Goal: Task Accomplishment & Management: Use online tool/utility

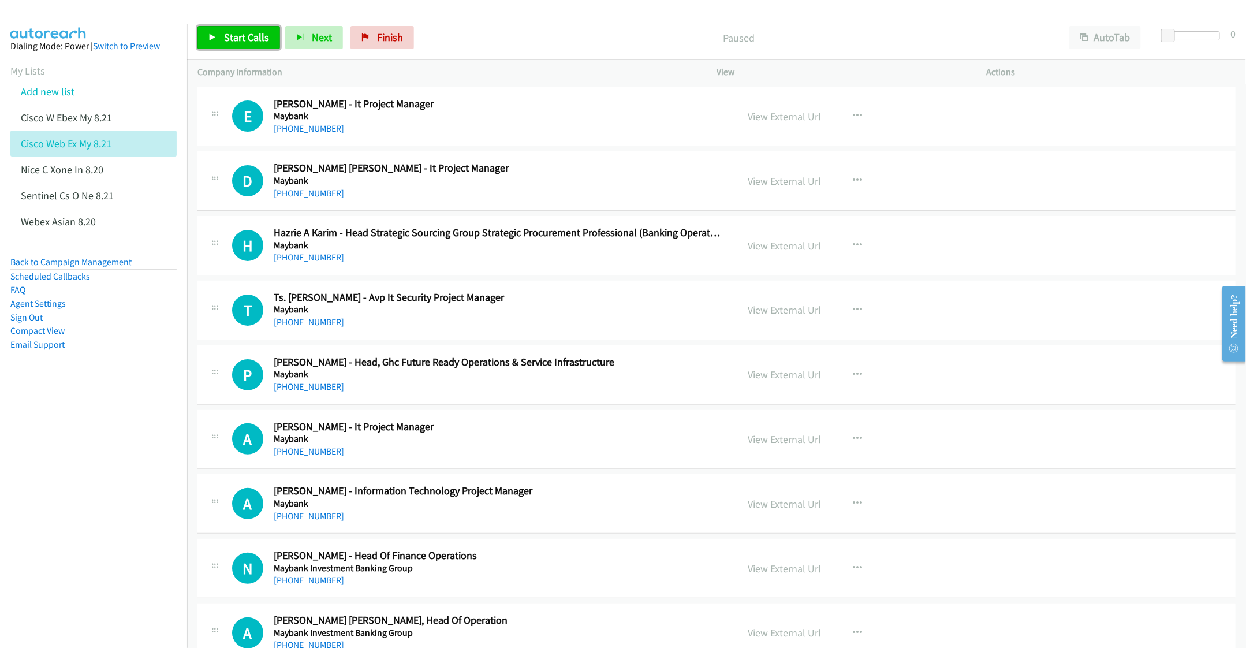
click at [238, 35] on span "Start Calls" at bounding box center [246, 37] width 45 height 13
click at [576, 24] on div "Start Calls Pause Next Finish Started AutoTab AutoTab 0" at bounding box center [716, 38] width 1059 height 44
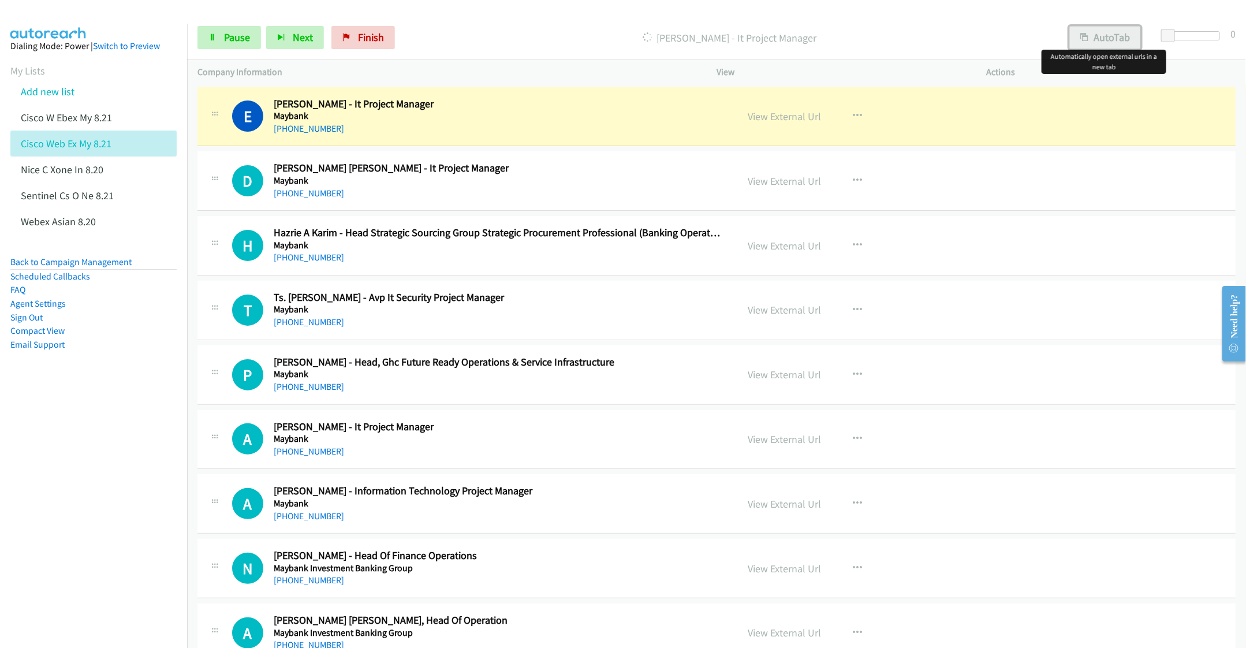
click at [1105, 37] on button "AutoTab" at bounding box center [1105, 37] width 72 height 23
click at [779, 118] on link "View External Url" at bounding box center [784, 116] width 73 height 13
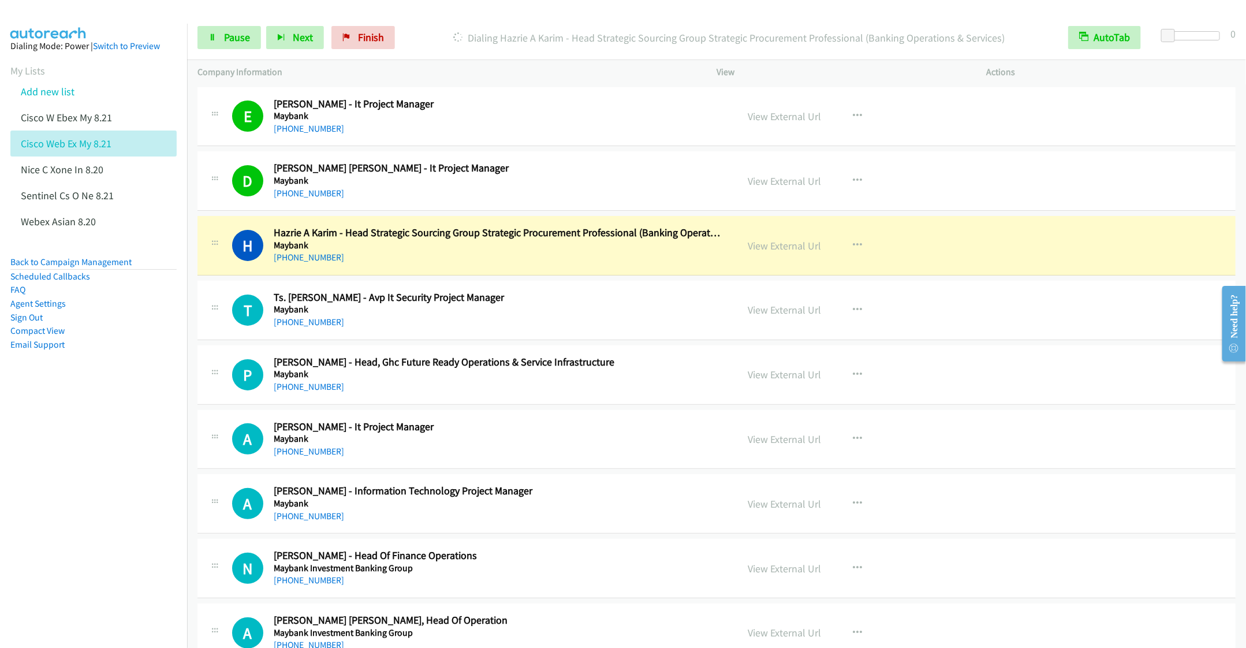
click at [106, 416] on nav "Dialing Mode: Power | Switch to Preview My Lists Add new list Cisco W Ebex My 8…" at bounding box center [94, 348] width 188 height 648
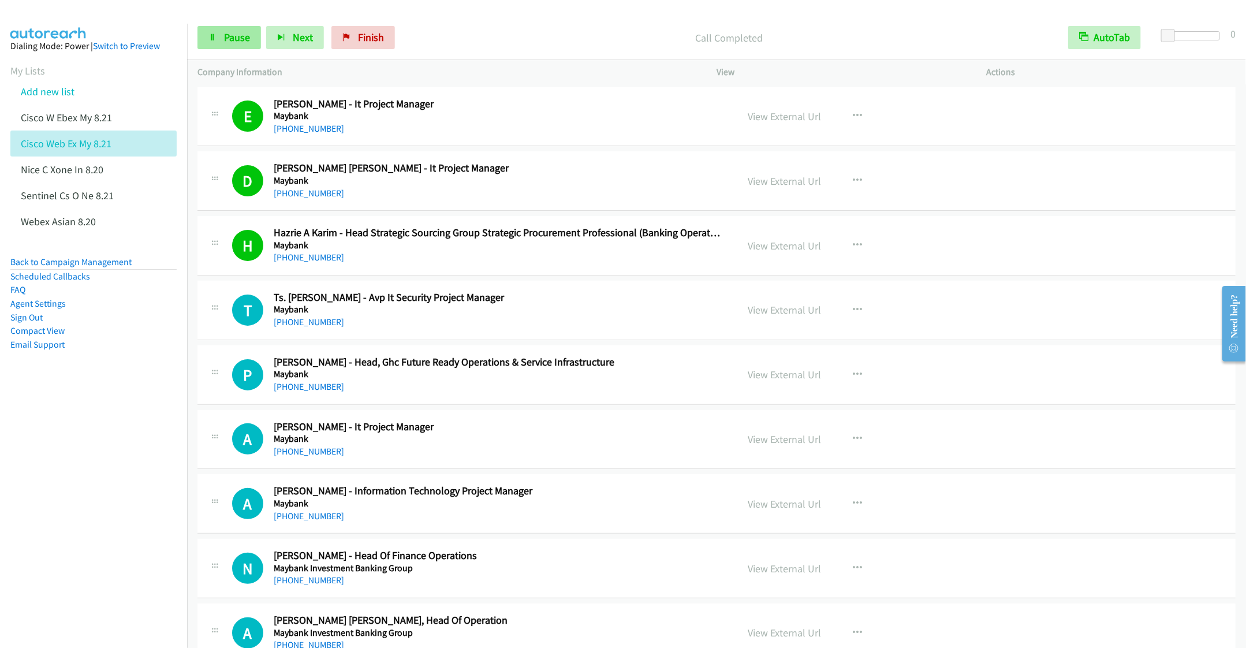
click at [238, 37] on span "Pause" at bounding box center [237, 37] width 26 height 13
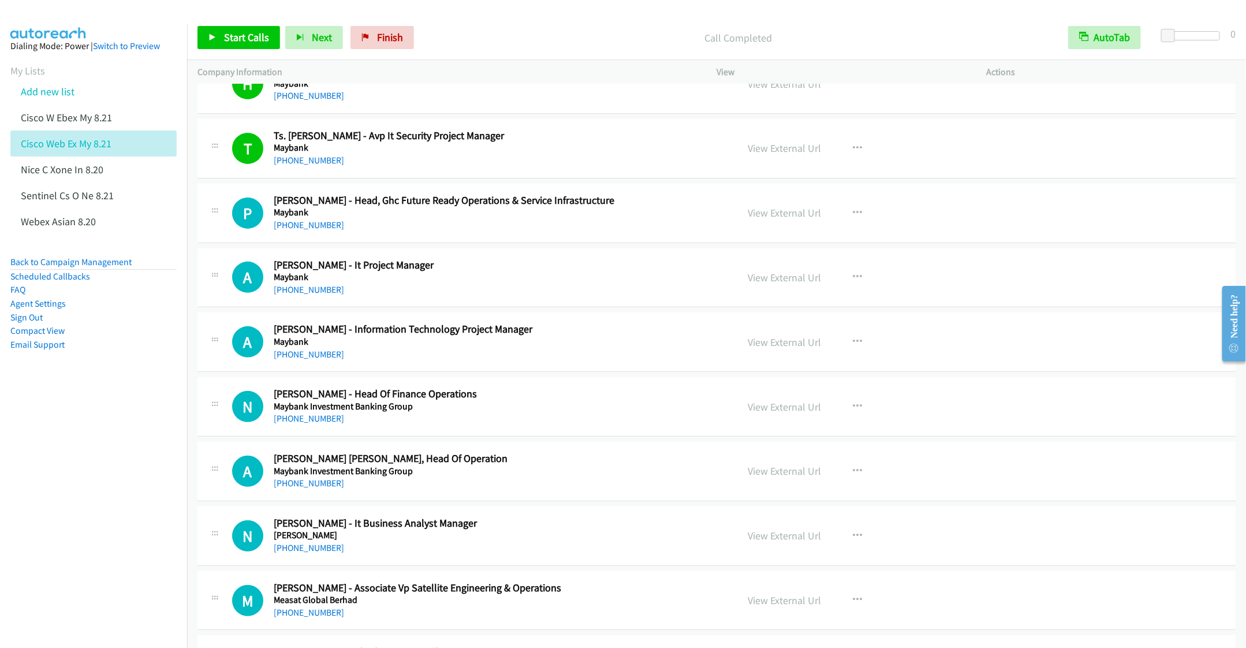
scroll to position [173, 0]
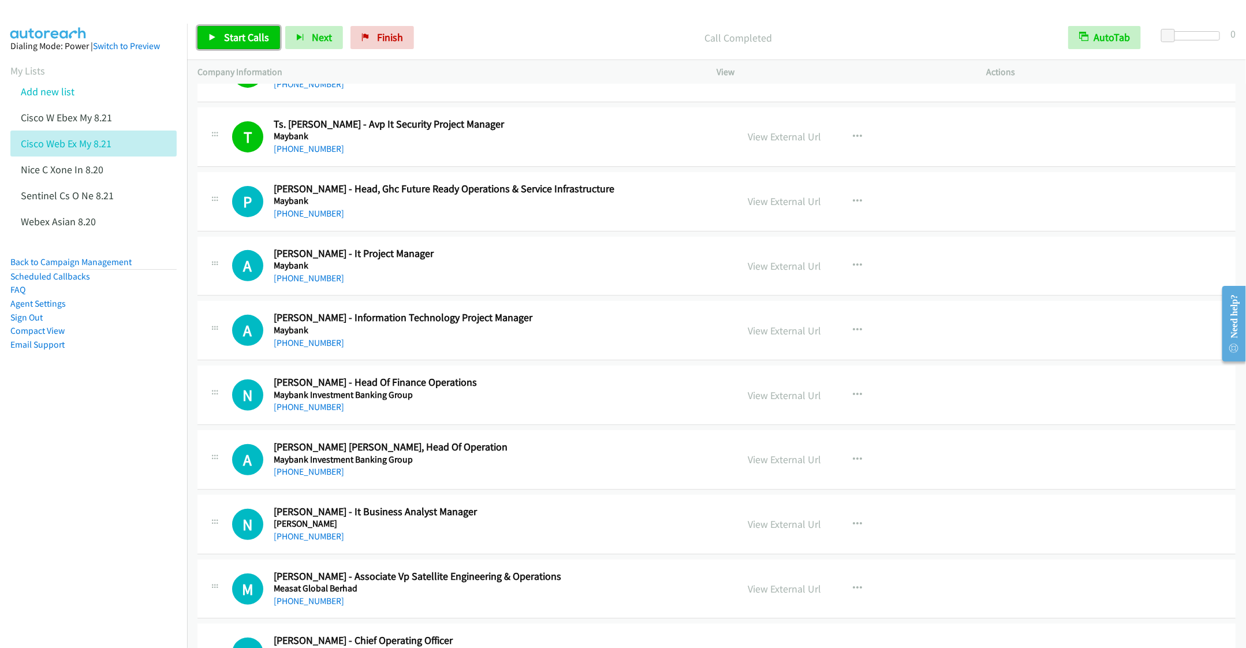
click at [230, 44] on link "Start Calls" at bounding box center [238, 37] width 83 height 23
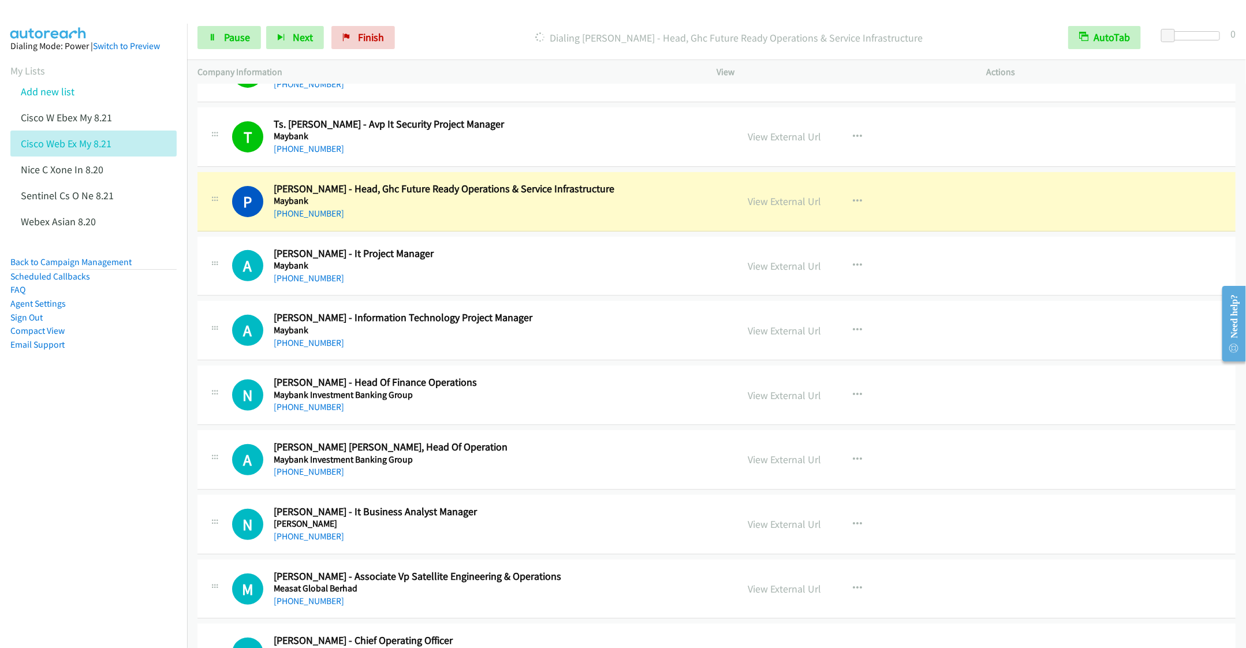
click at [561, 423] on div "N Callback Scheduled [PERSON_NAME] - Head Of Finance Operations Maybank Investm…" at bounding box center [716, 394] width 1038 height 59
click at [844, 393] on button "button" at bounding box center [857, 394] width 31 height 23
click at [776, 497] on link "Remove from list" at bounding box center [796, 493] width 154 height 23
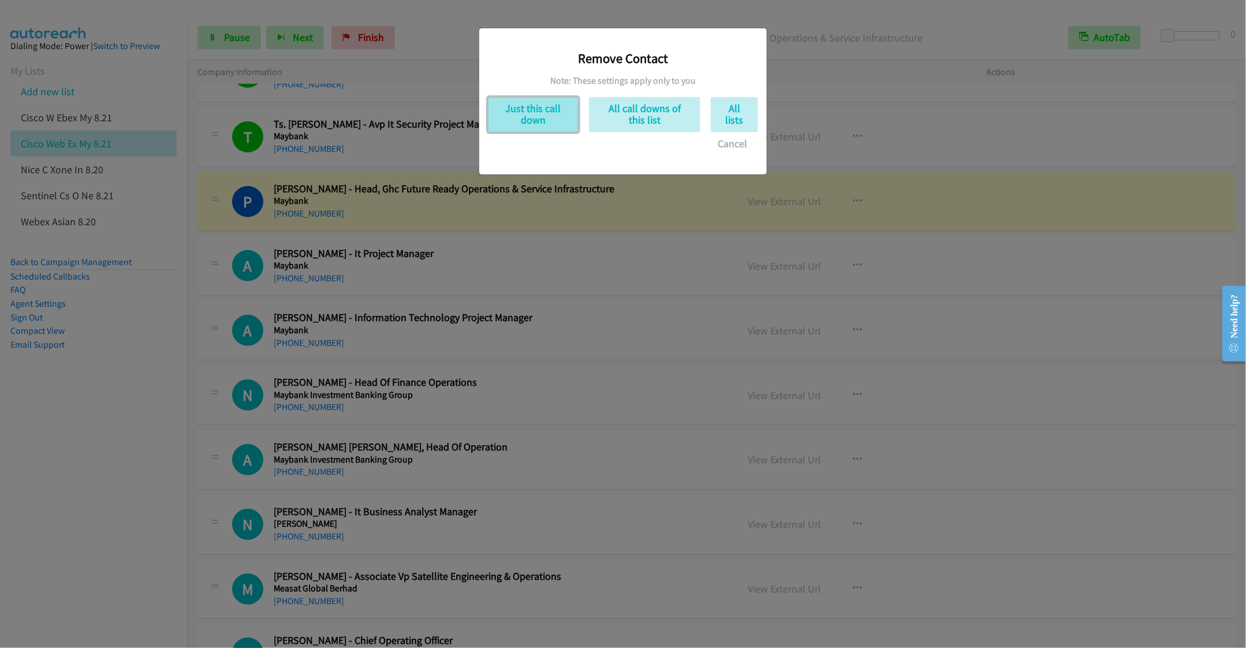
click at [539, 118] on button "Just this call down" at bounding box center [533, 114] width 91 height 35
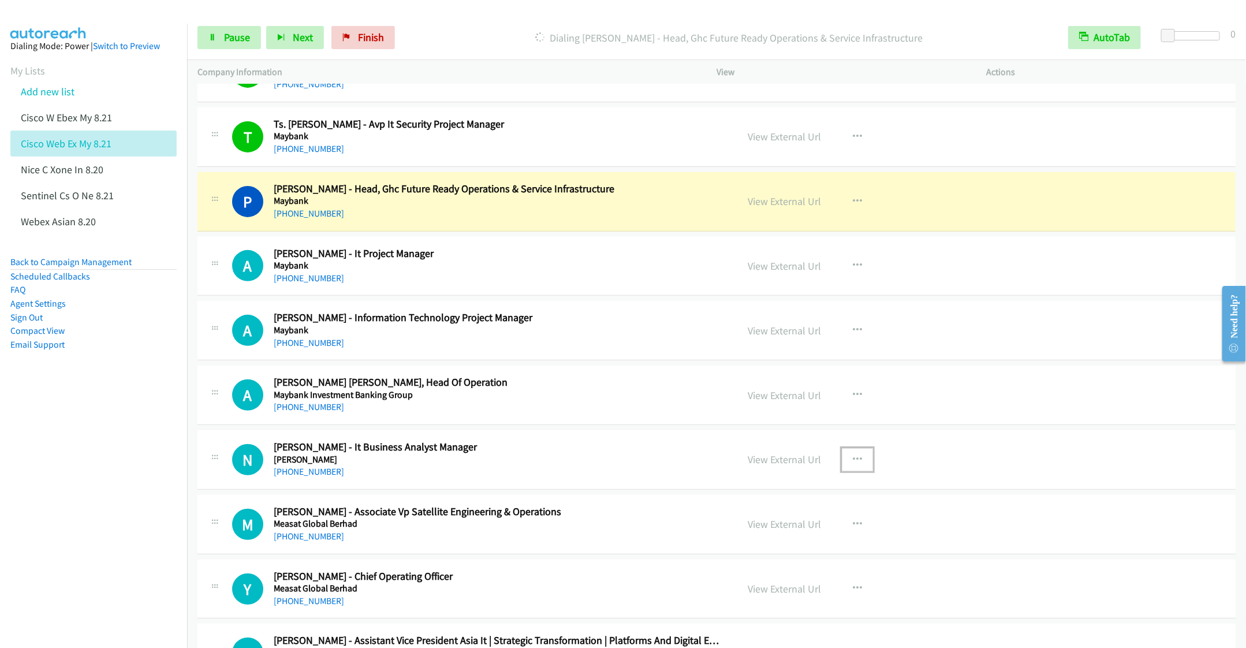
click at [854, 463] on icon "button" at bounding box center [857, 459] width 9 height 9
click at [775, 563] on link "Remove from list" at bounding box center [796, 558] width 154 height 23
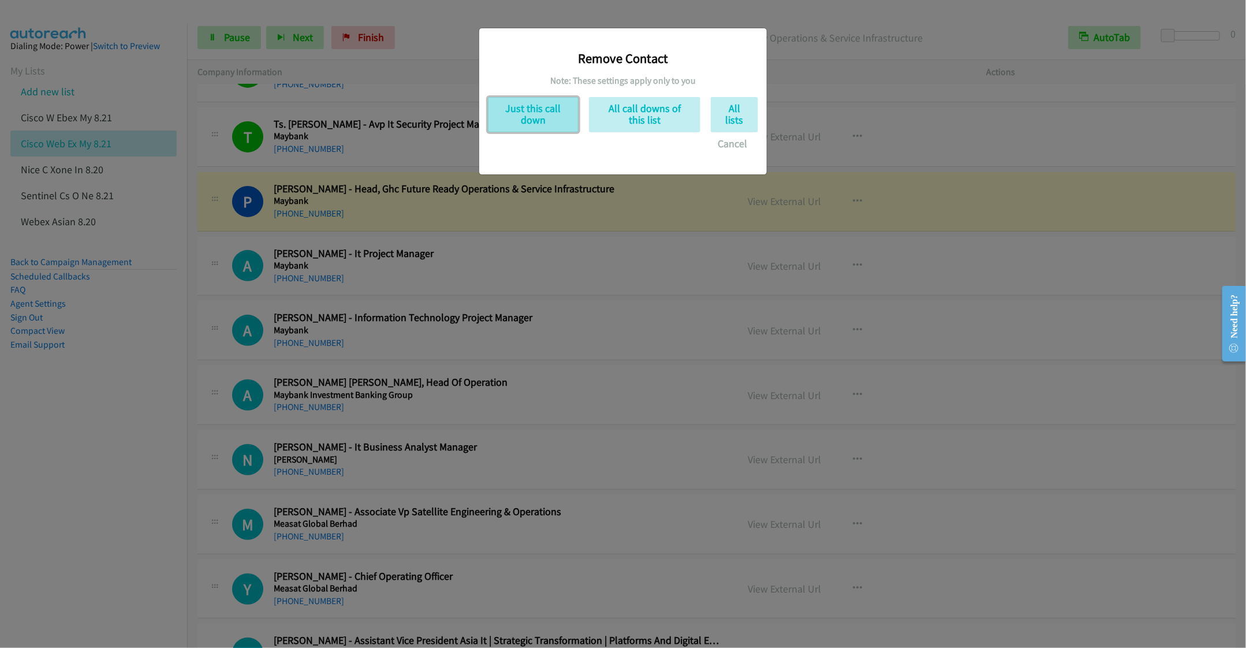
click at [529, 113] on button "Just this call down" at bounding box center [533, 114] width 91 height 35
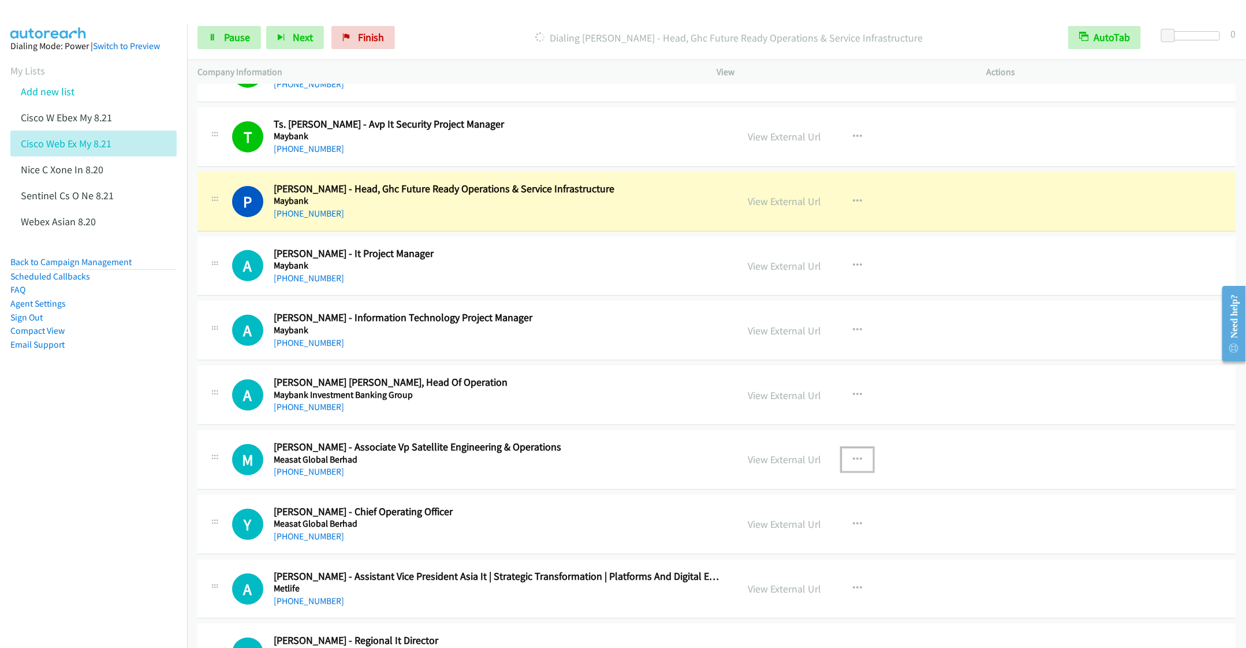
click at [853, 457] on icon "button" at bounding box center [857, 459] width 9 height 9
click at [754, 558] on link "Remove from list" at bounding box center [796, 558] width 154 height 23
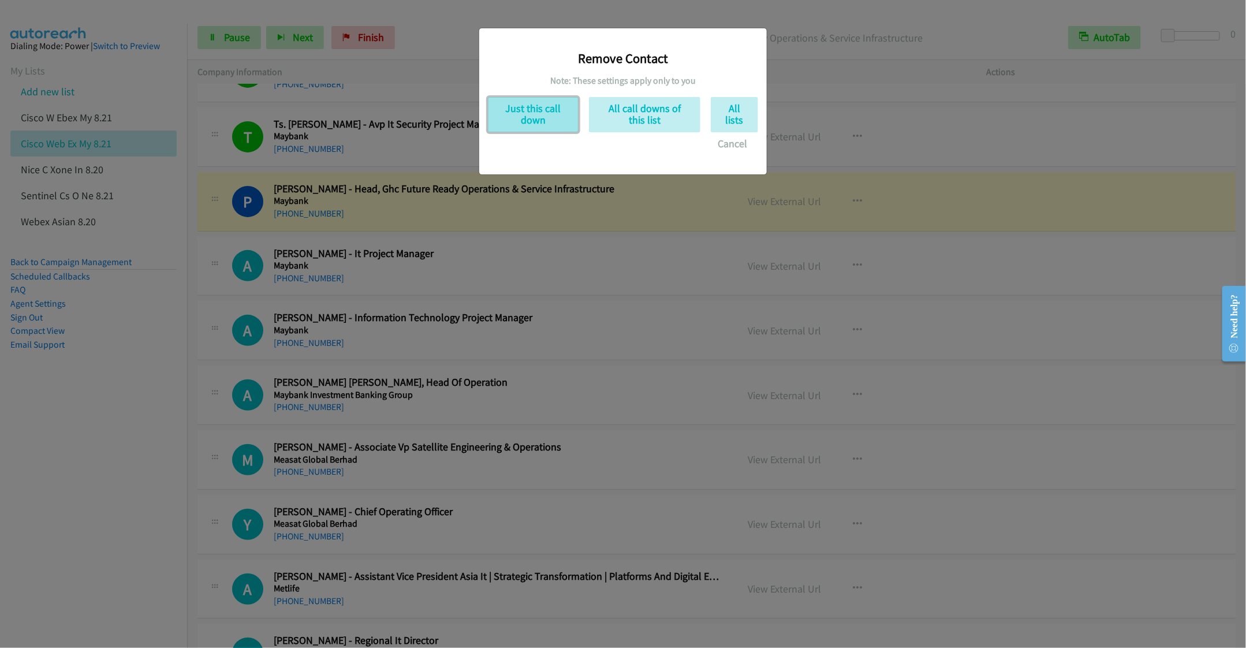
click at [549, 120] on button "Just this call down" at bounding box center [533, 114] width 91 height 35
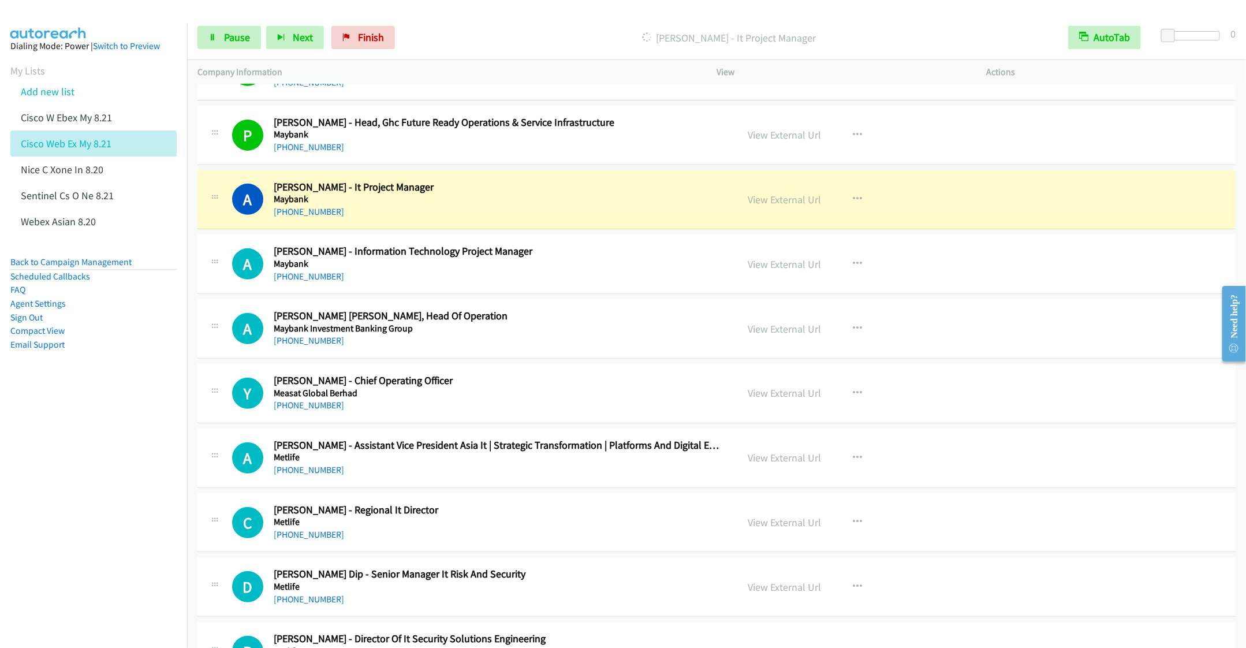
scroll to position [260, 0]
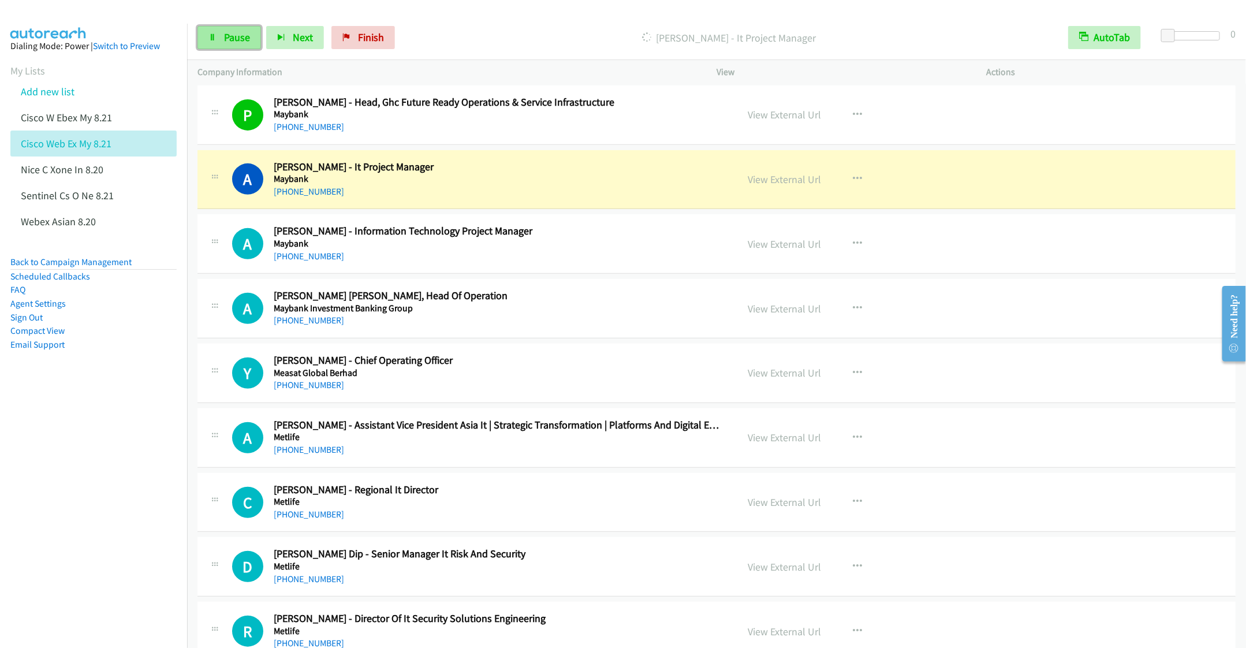
click at [224, 40] on span "Pause" at bounding box center [237, 37] width 26 height 13
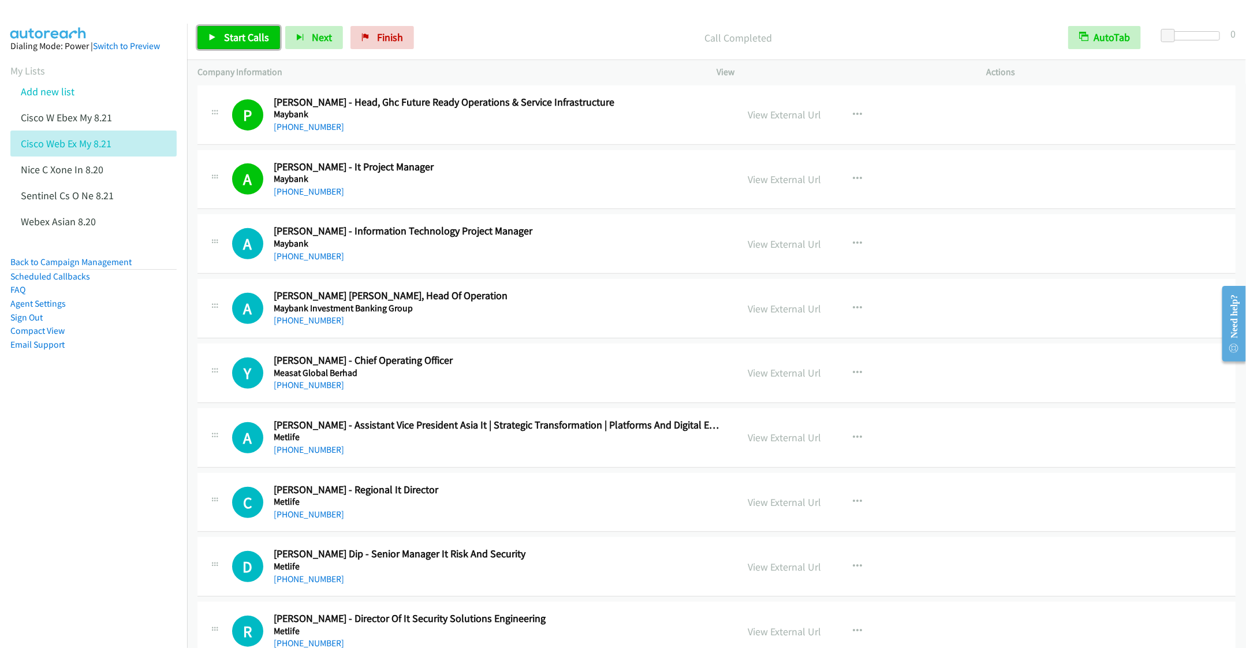
click at [234, 42] on span "Start Calls" at bounding box center [246, 37] width 45 height 13
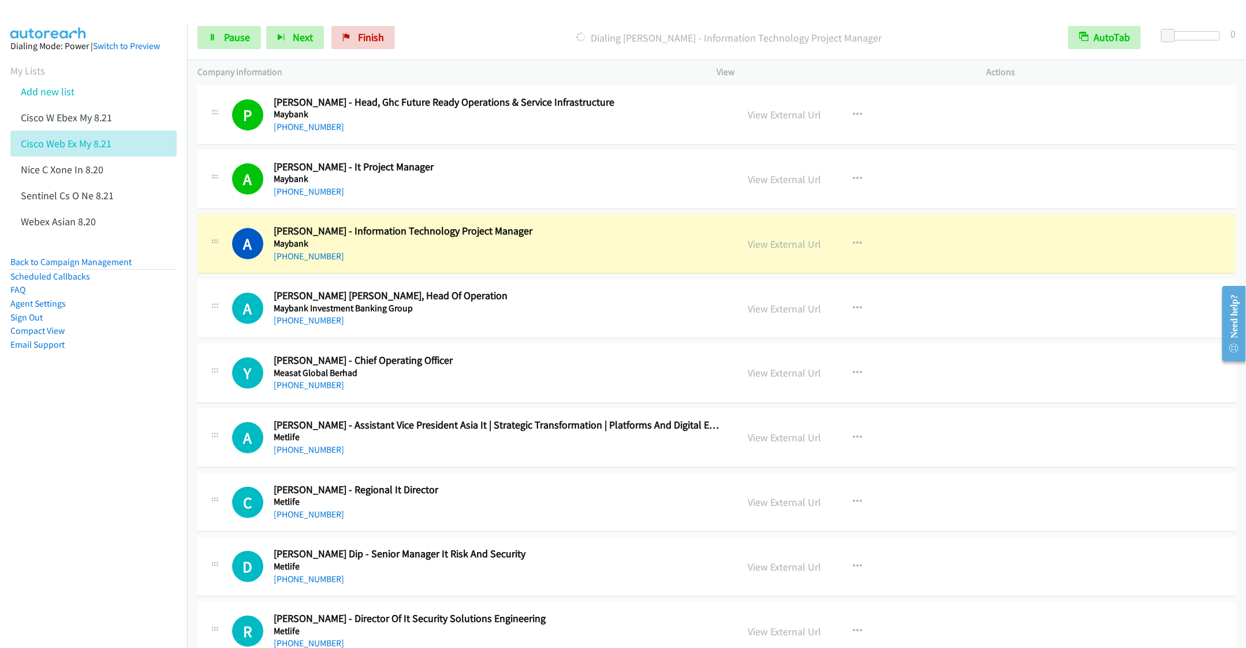
scroll to position [346, 0]
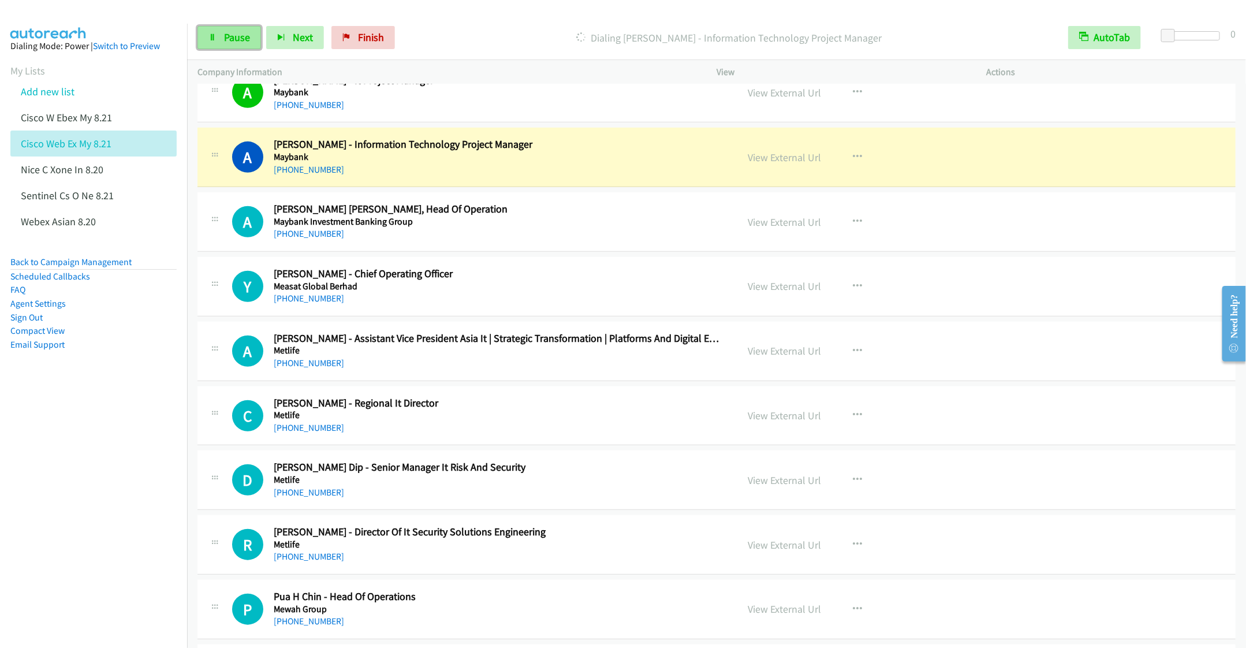
click at [222, 43] on link "Pause" at bounding box center [229, 37] width 64 height 23
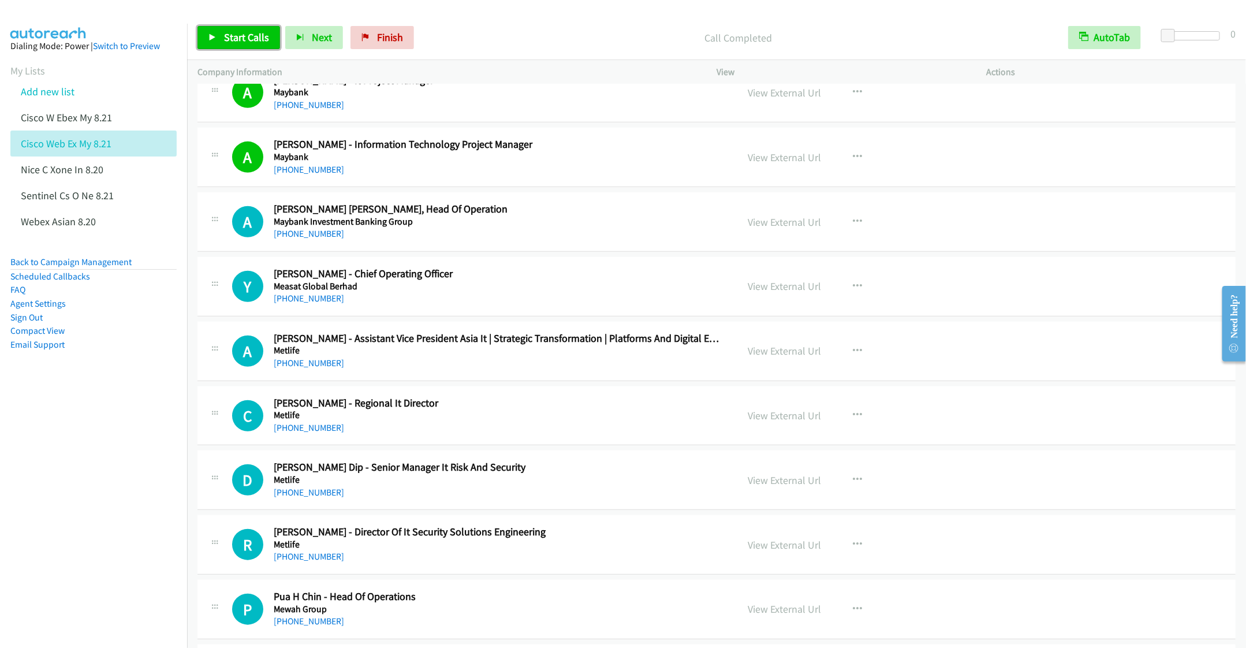
click at [234, 40] on span "Start Calls" at bounding box center [246, 37] width 45 height 13
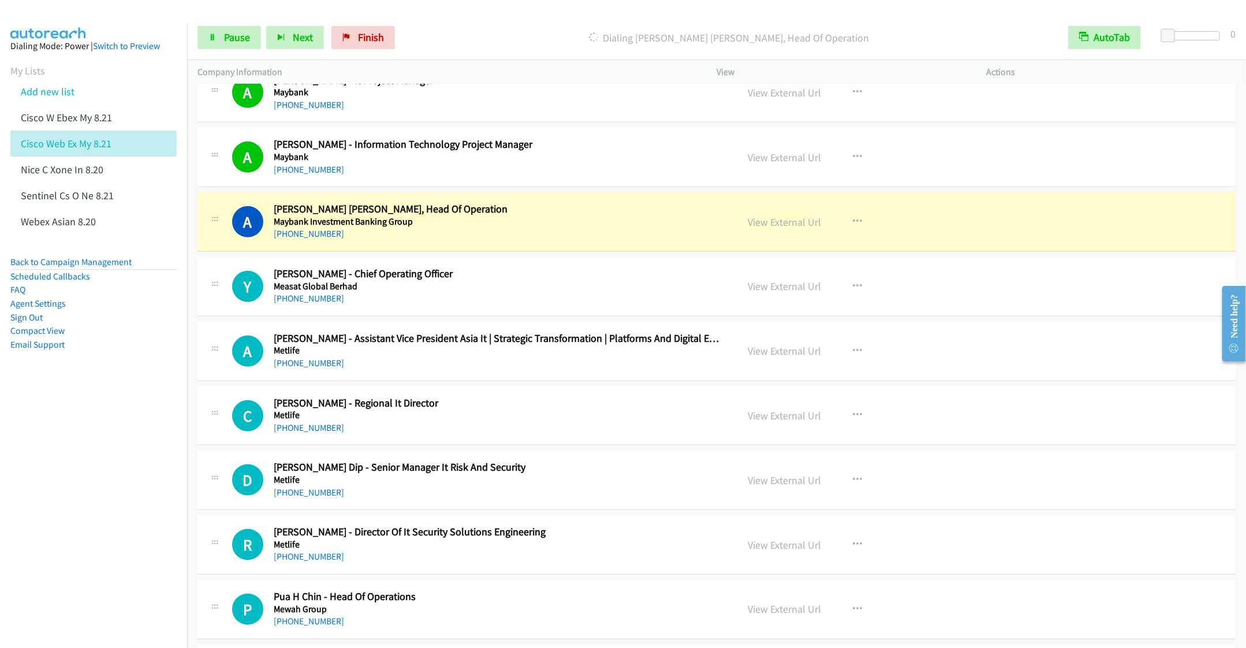
click at [546, 28] on div "Dialing [PERSON_NAME] [PERSON_NAME], Head Of Operation" at bounding box center [729, 37] width 658 height 23
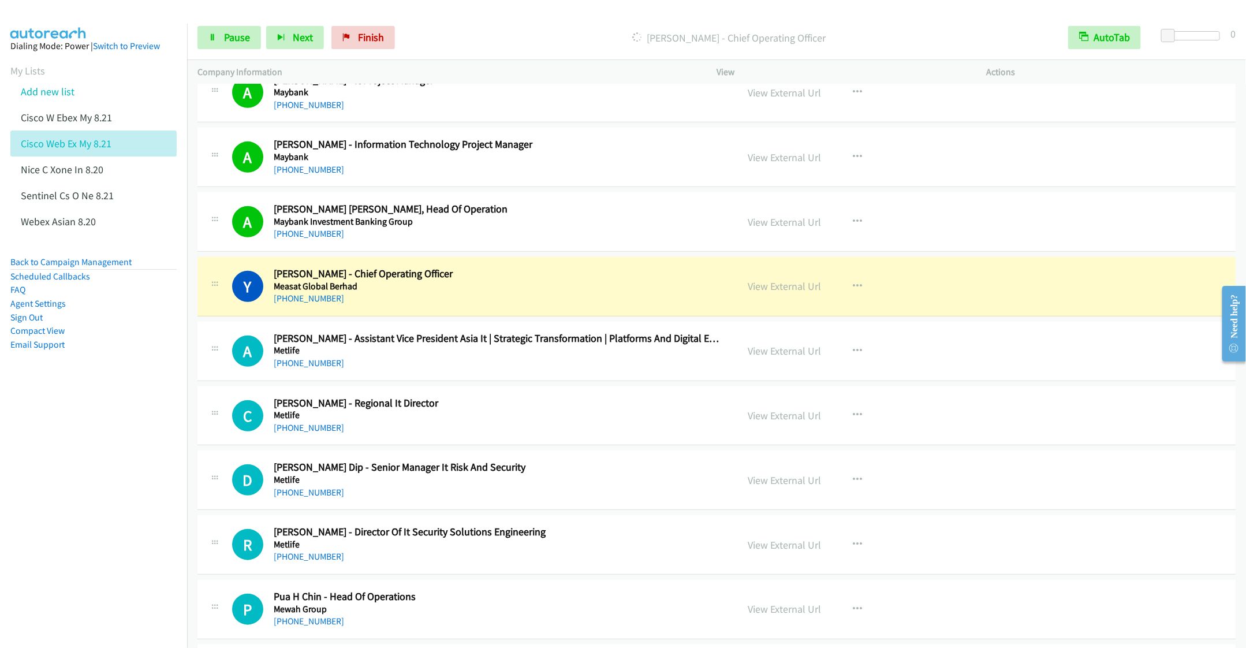
click at [525, 300] on div "[PHONE_NUMBER]" at bounding box center [497, 299] width 447 height 14
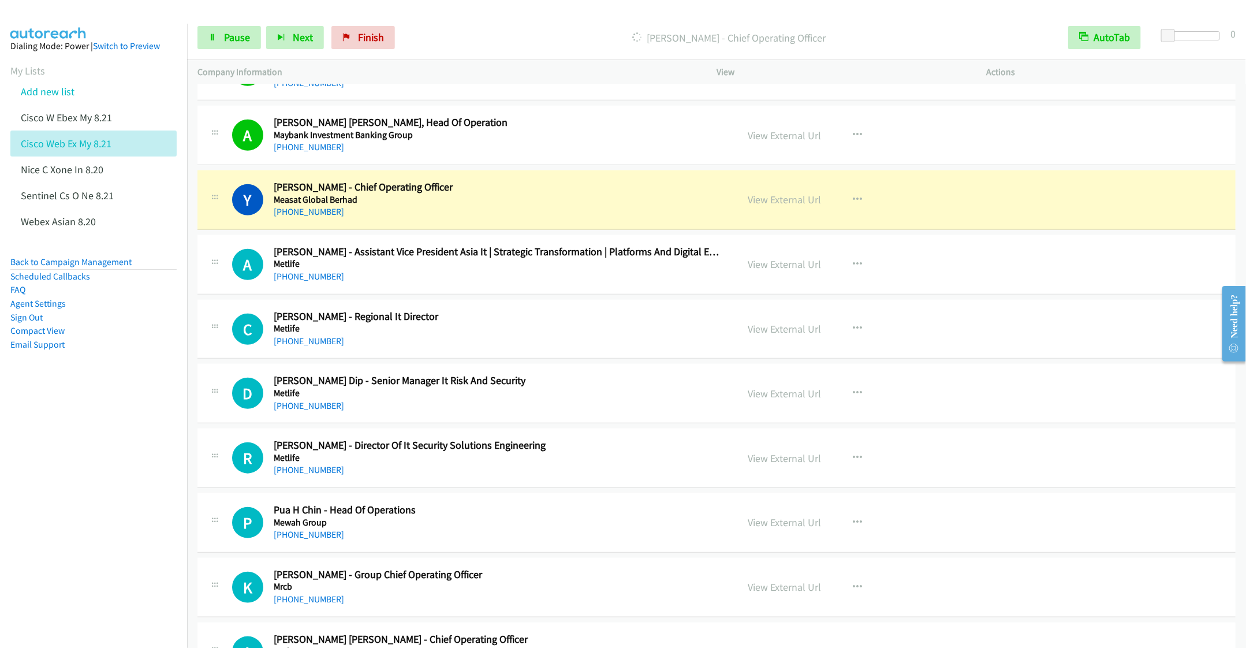
scroll to position [520, 0]
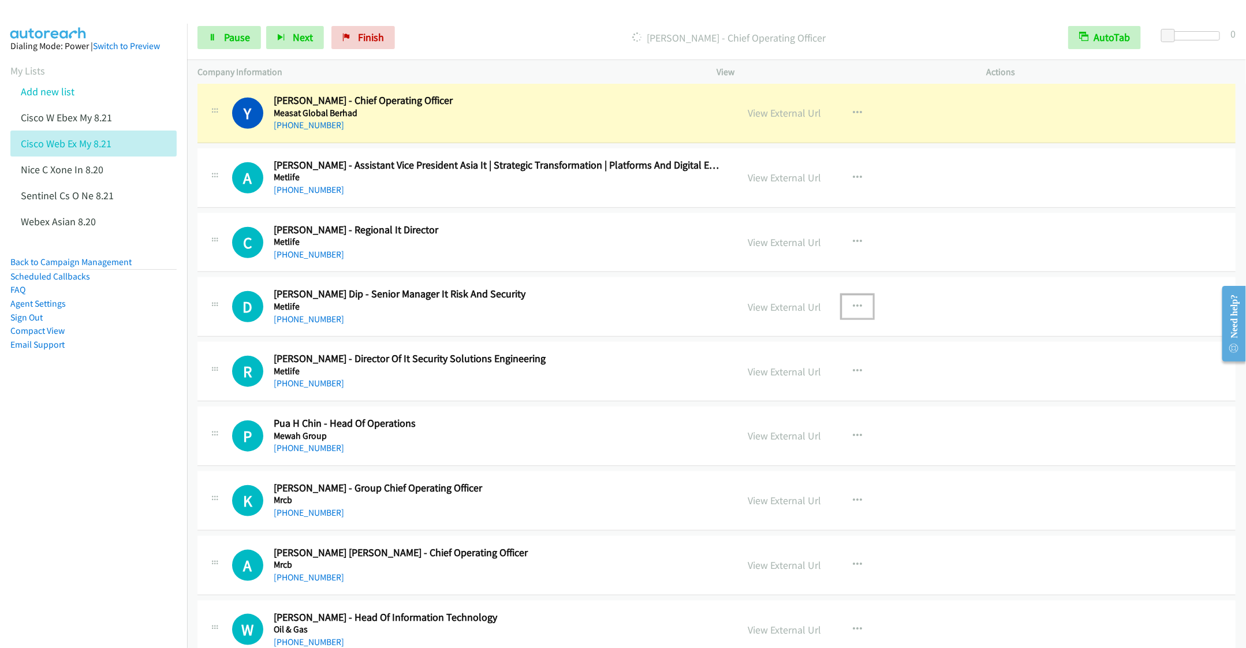
click at [845, 307] on button "button" at bounding box center [857, 306] width 31 height 23
click at [773, 416] on link "Remove from list" at bounding box center [796, 405] width 154 height 23
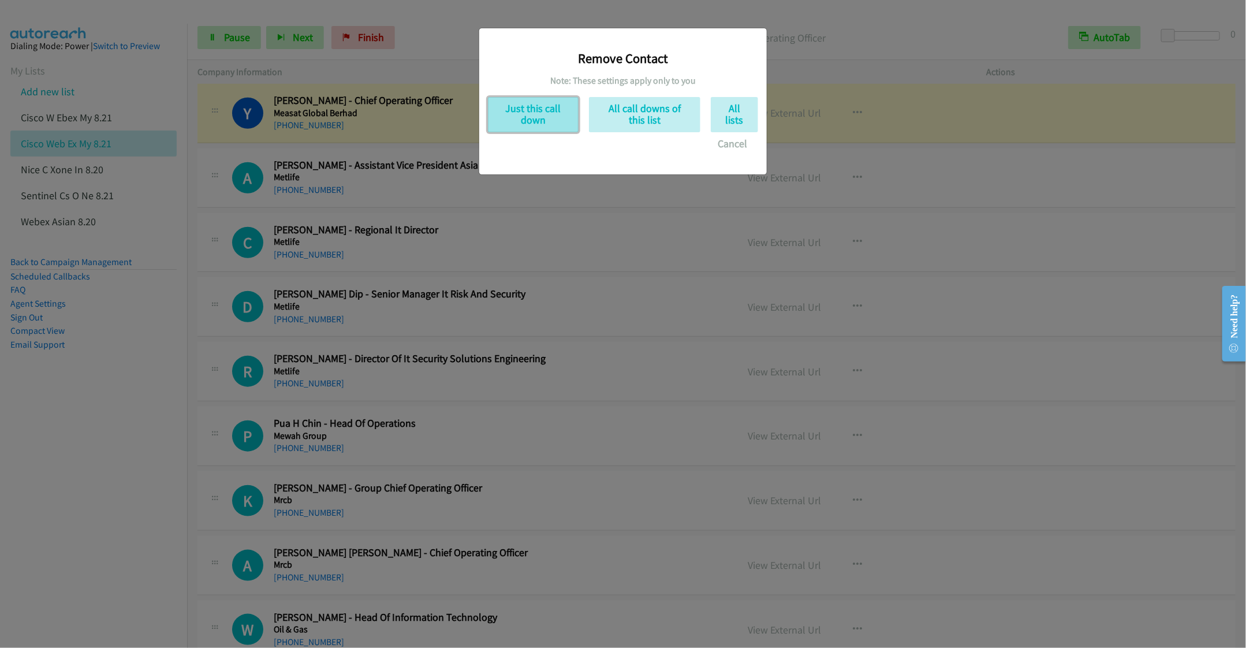
click at [544, 115] on button "Just this call down" at bounding box center [533, 114] width 91 height 35
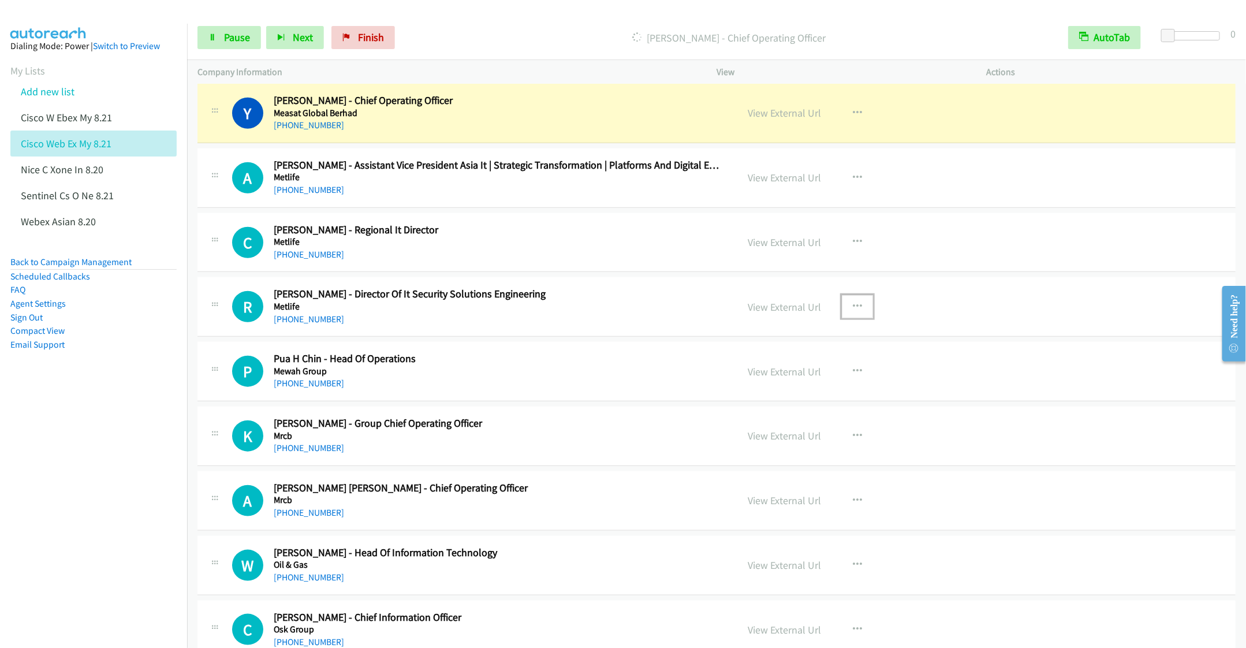
click at [853, 311] on icon "button" at bounding box center [857, 306] width 9 height 9
click at [759, 412] on link "Remove from list" at bounding box center [796, 405] width 154 height 23
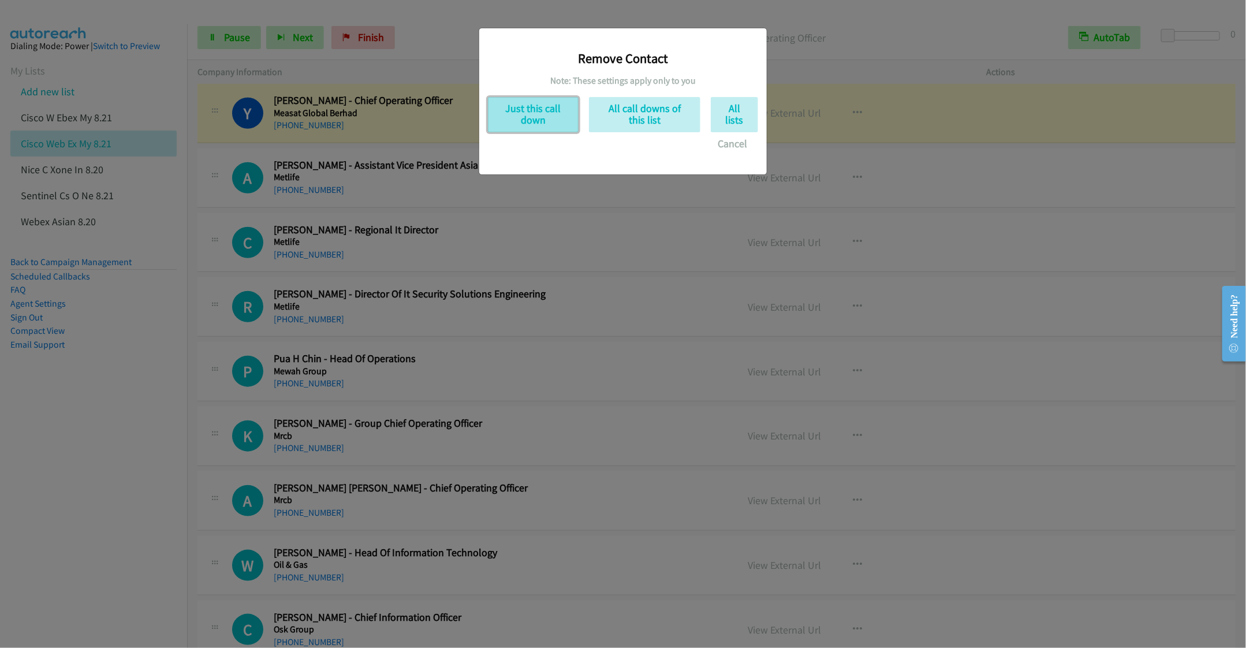
click at [542, 116] on button "Just this call down" at bounding box center [533, 114] width 91 height 35
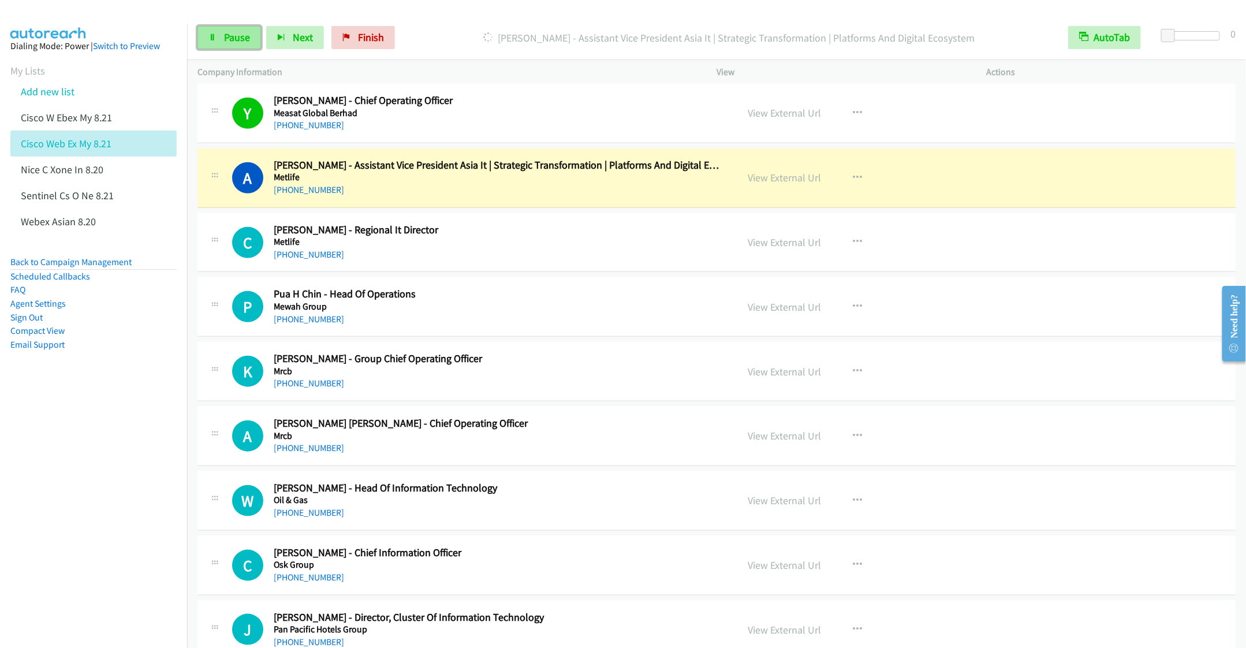
click at [233, 44] on link "Pause" at bounding box center [229, 37] width 64 height 23
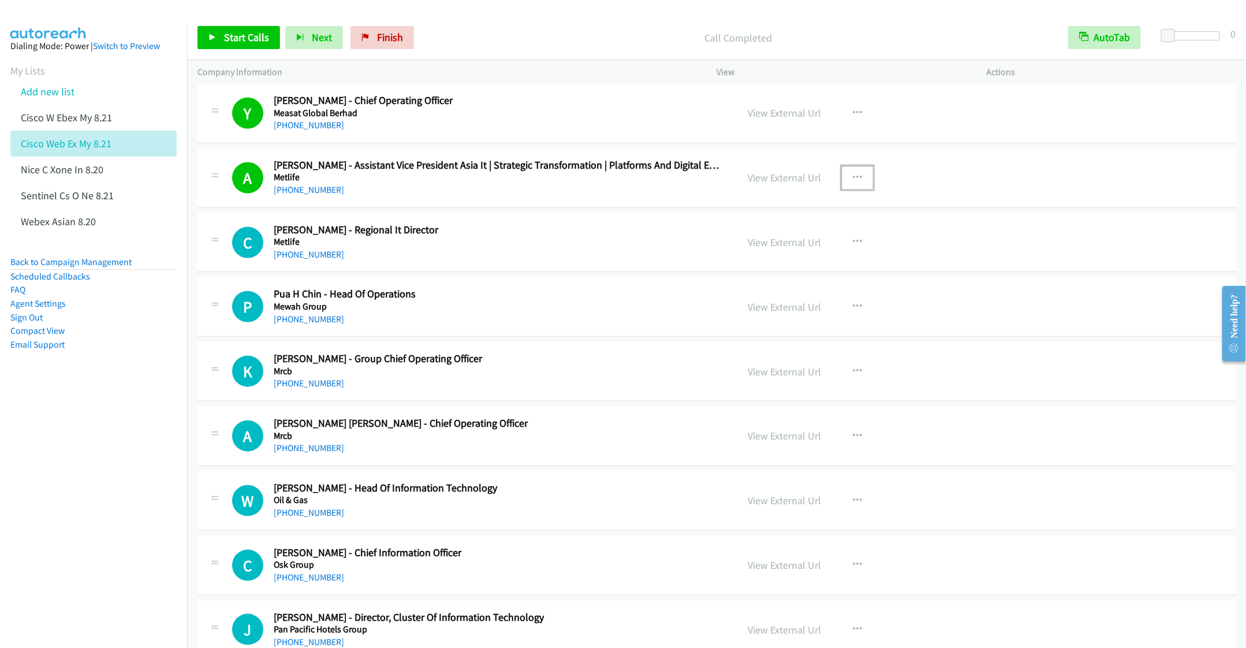
click at [850, 172] on button "button" at bounding box center [857, 177] width 31 height 23
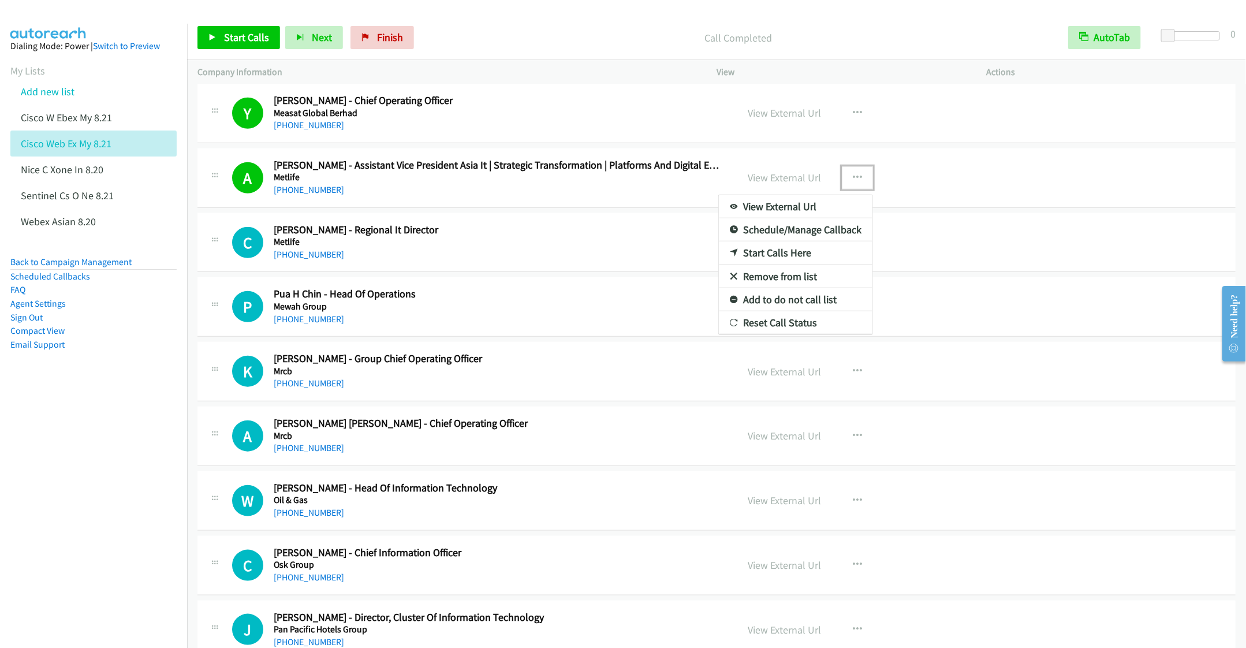
click at [766, 281] on link "Remove from list" at bounding box center [796, 276] width 154 height 23
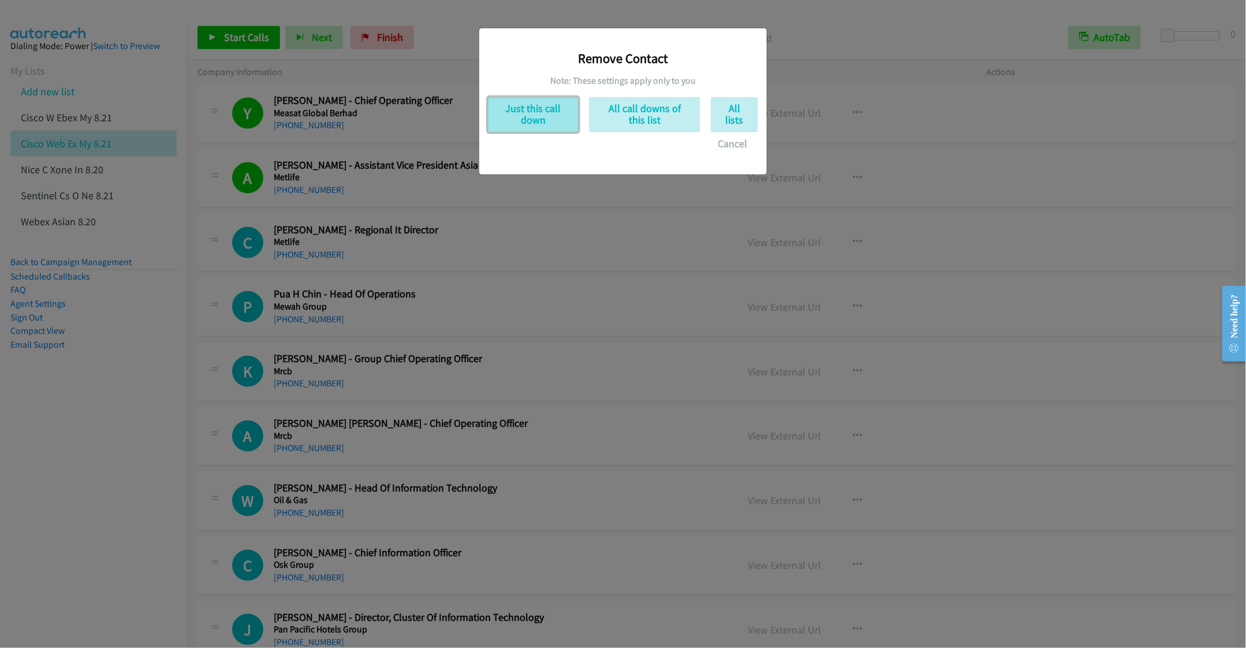
click at [561, 117] on button "Just this call down" at bounding box center [533, 114] width 91 height 35
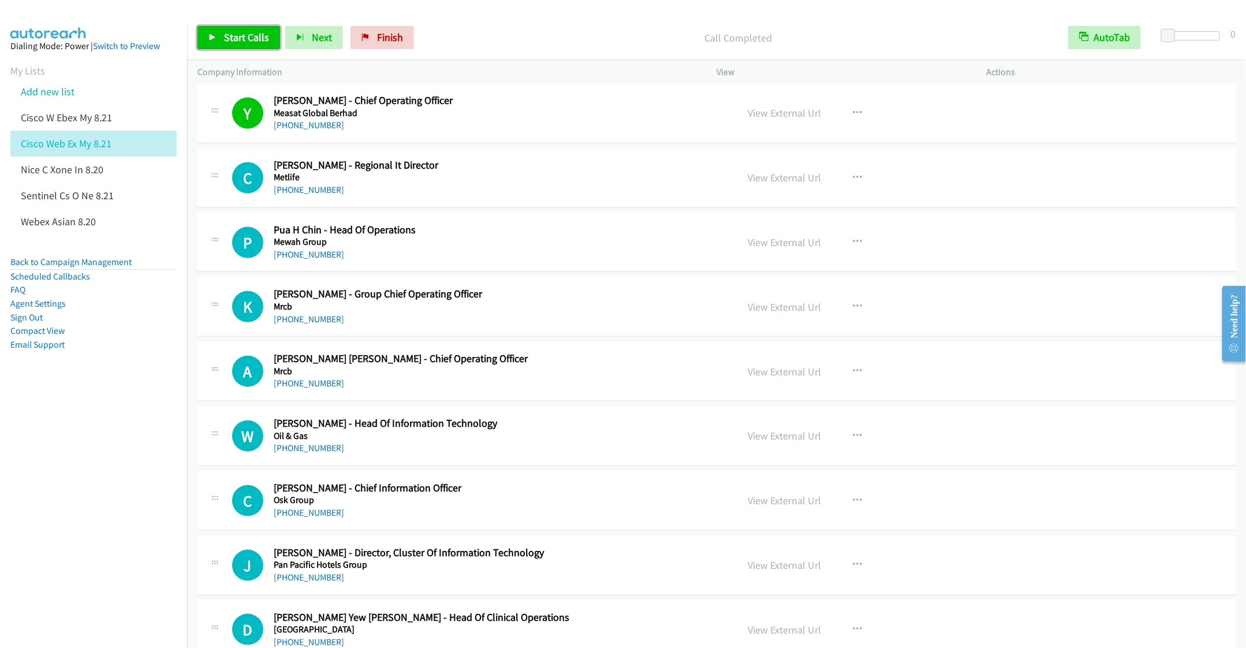
click at [249, 35] on span "Start Calls" at bounding box center [246, 37] width 45 height 13
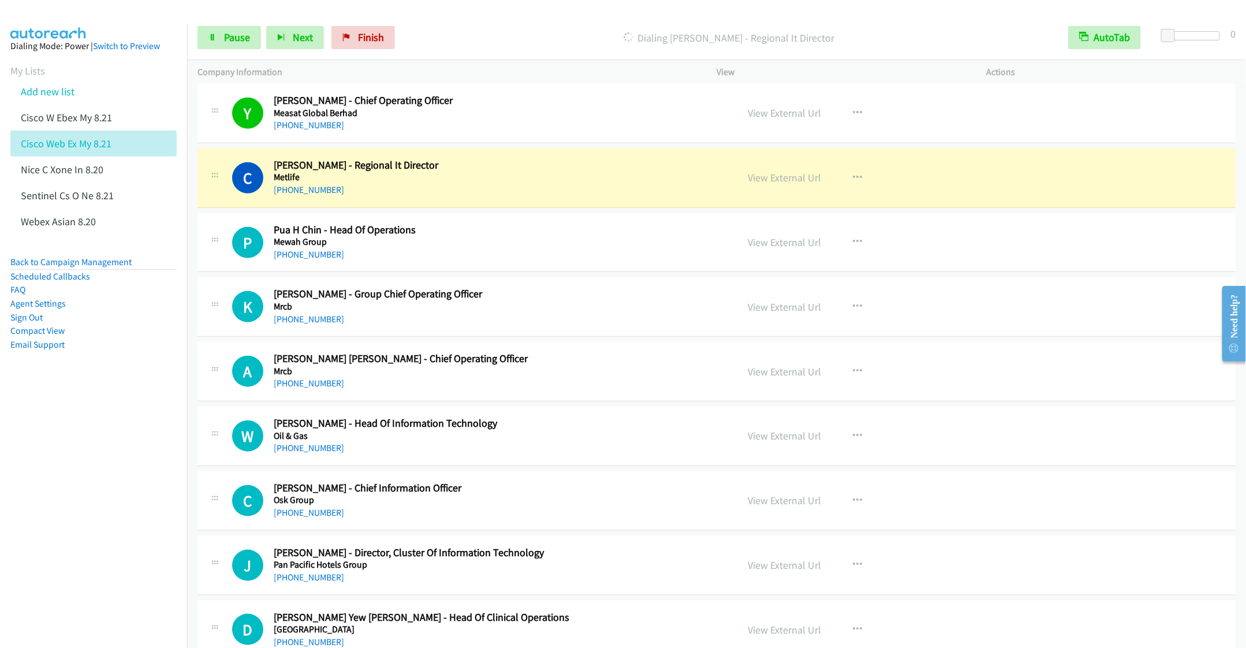
click at [557, 260] on div "[PHONE_NUMBER]" at bounding box center [497, 255] width 447 height 14
click at [494, 193] on div "[PHONE_NUMBER]" at bounding box center [497, 190] width 447 height 14
click at [233, 35] on span "Pause" at bounding box center [237, 37] width 26 height 13
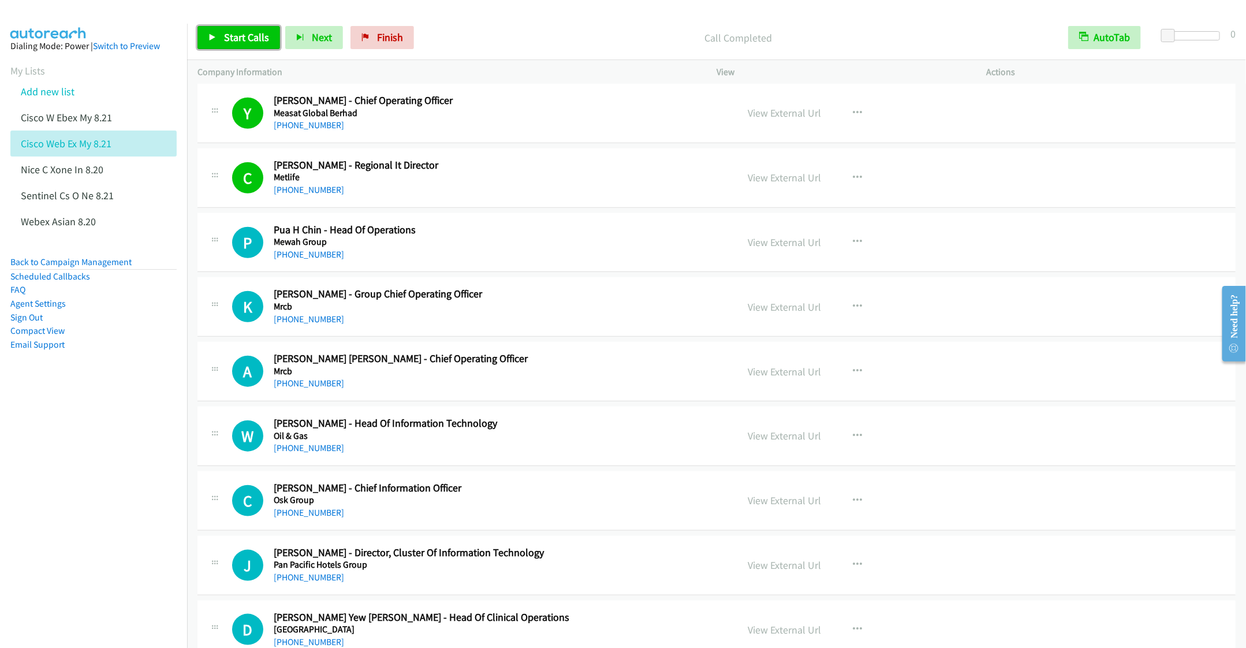
click at [241, 40] on span "Start Calls" at bounding box center [246, 37] width 45 height 13
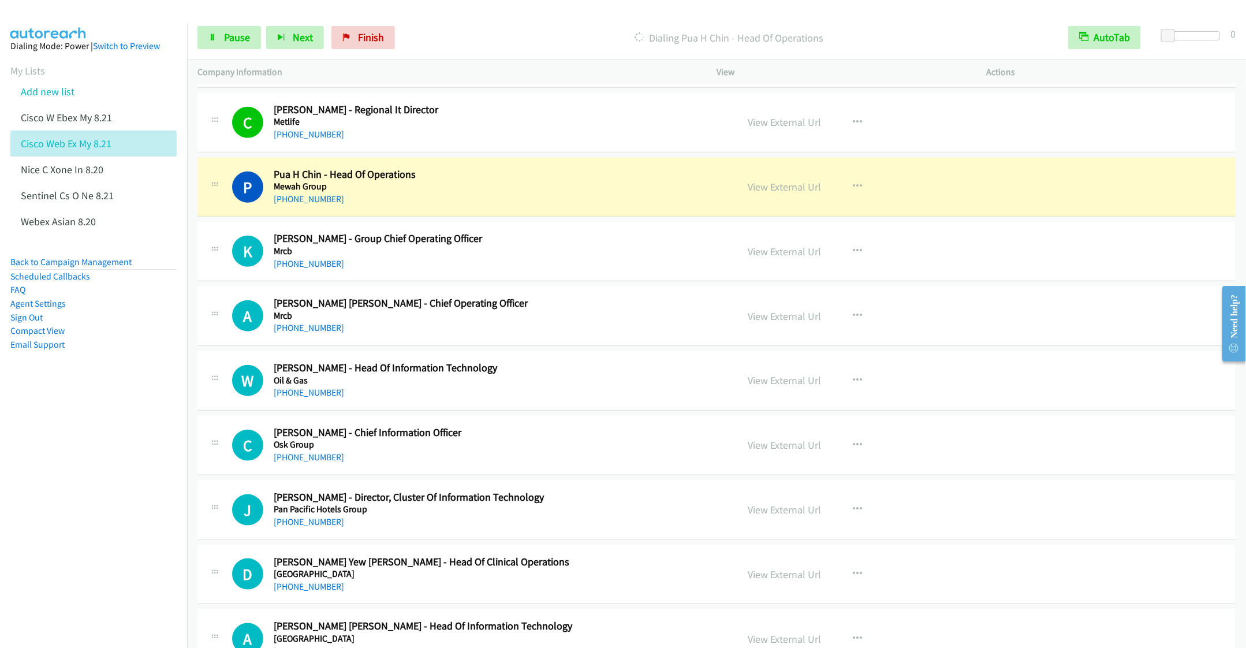
scroll to position [606, 0]
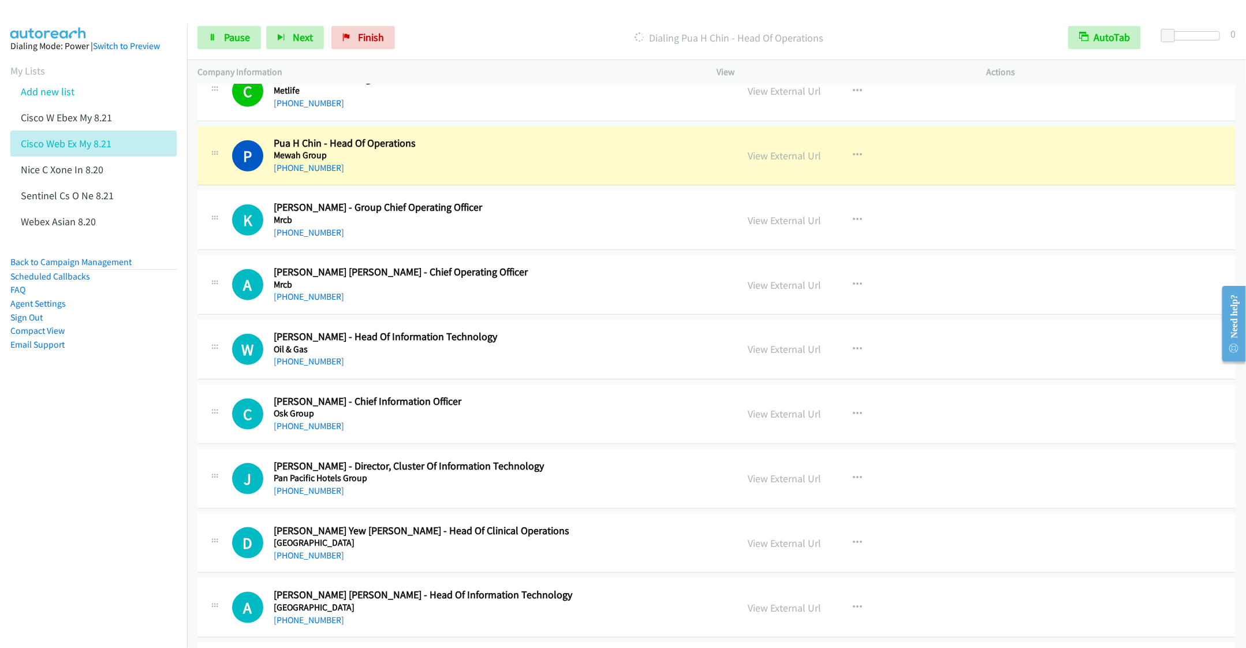
click at [633, 558] on div "[PHONE_NUMBER]" at bounding box center [497, 555] width 447 height 14
click at [853, 546] on icon "button" at bounding box center [857, 542] width 9 height 9
click at [227, 40] on div at bounding box center [623, 324] width 1246 height 648
click at [224, 35] on span "Pause" at bounding box center [237, 37] width 26 height 13
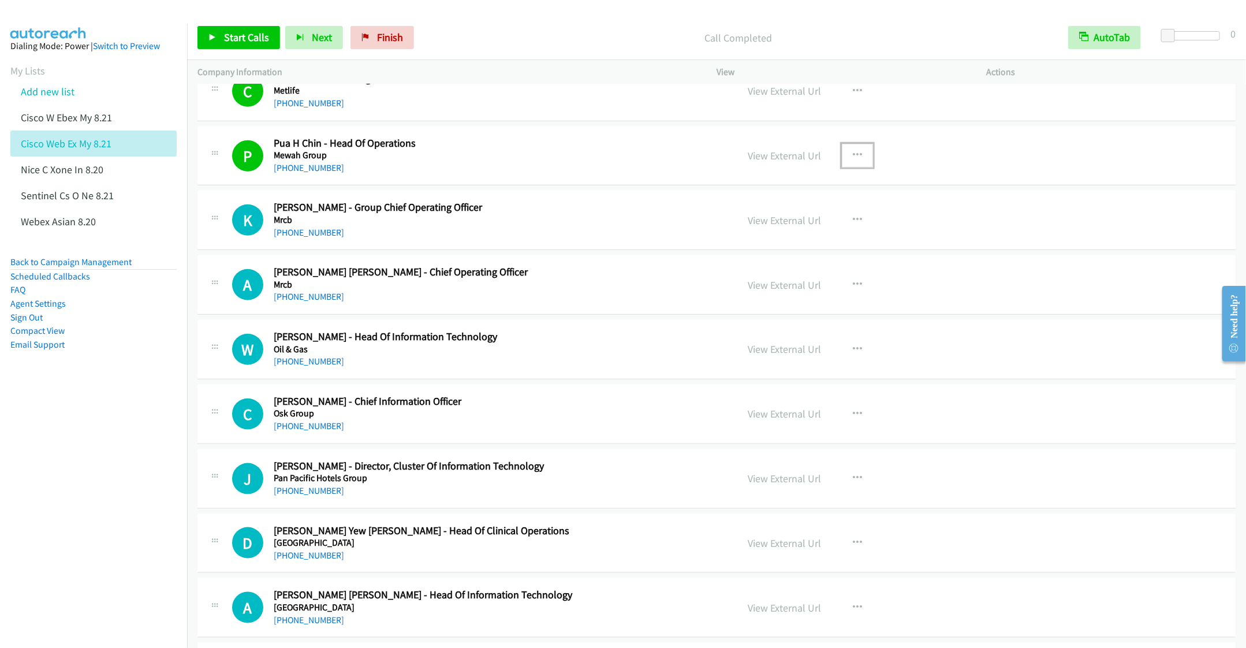
click at [854, 160] on icon "button" at bounding box center [857, 155] width 9 height 9
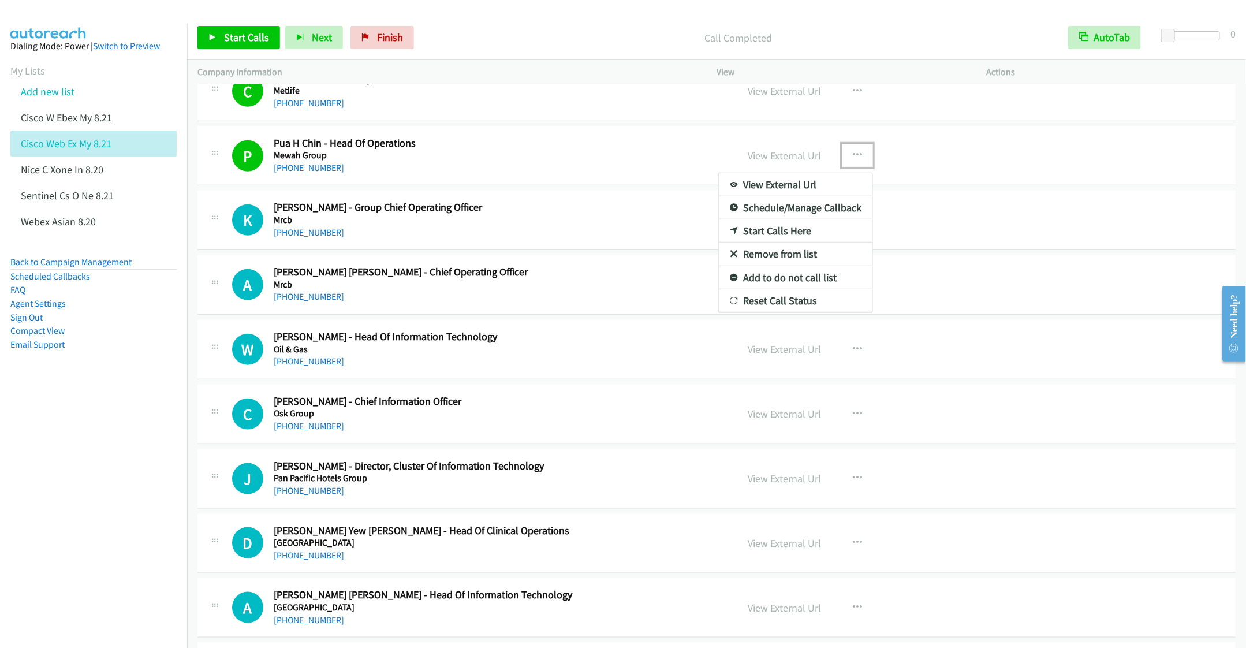
click at [759, 249] on link "Remove from list" at bounding box center [796, 253] width 154 height 23
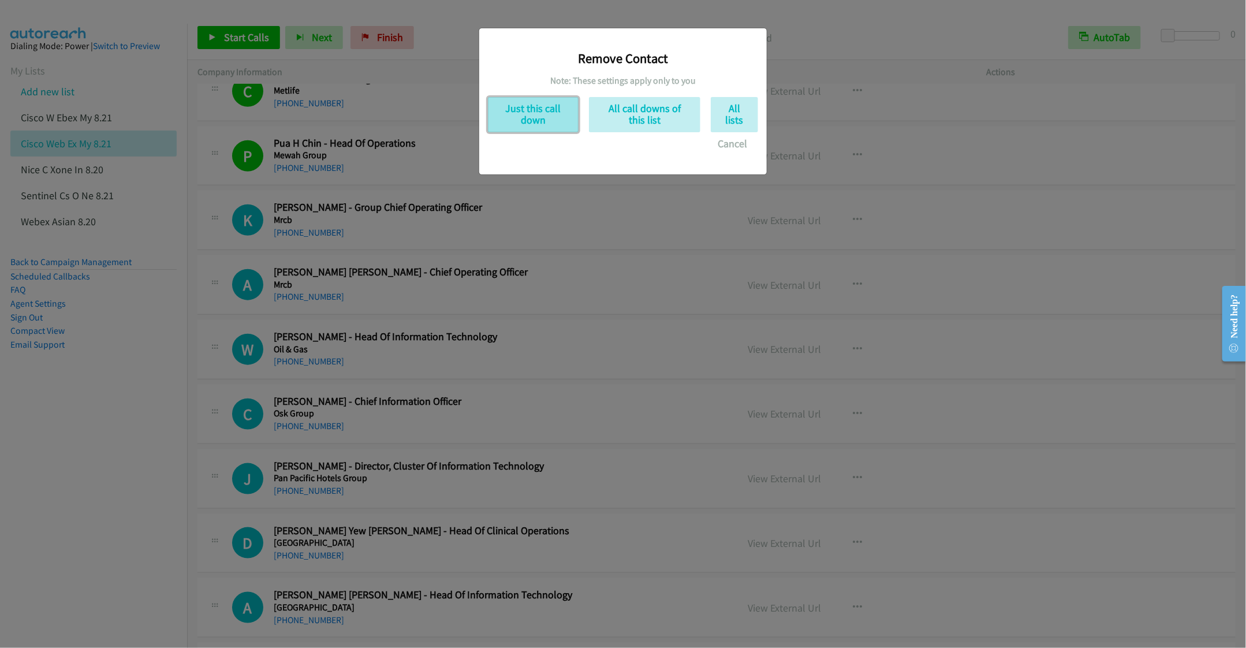
click at [513, 106] on button "Just this call down" at bounding box center [533, 114] width 91 height 35
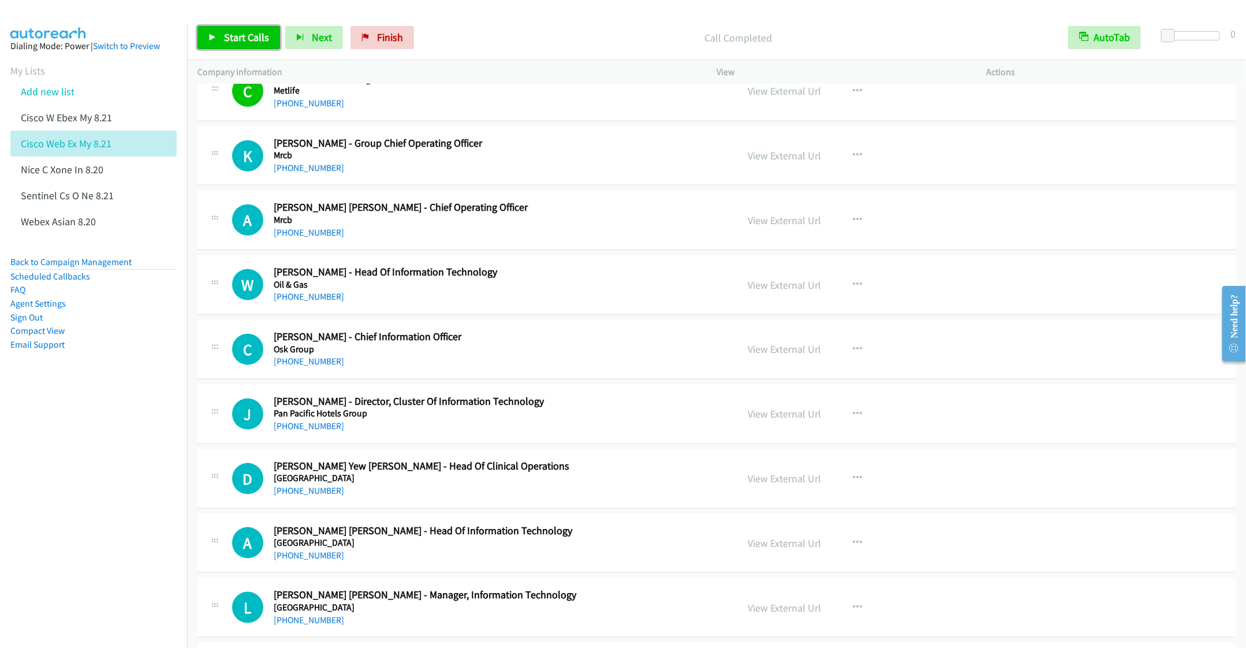
click at [230, 39] on span "Start Calls" at bounding box center [246, 37] width 45 height 13
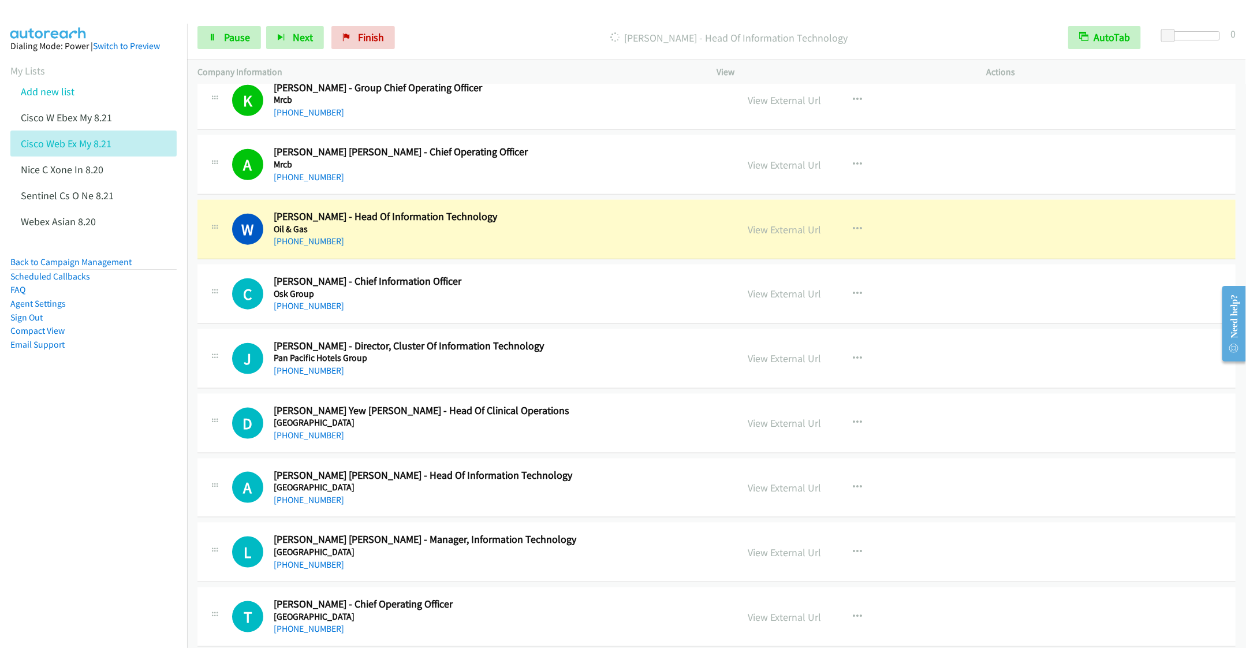
scroll to position [693, 0]
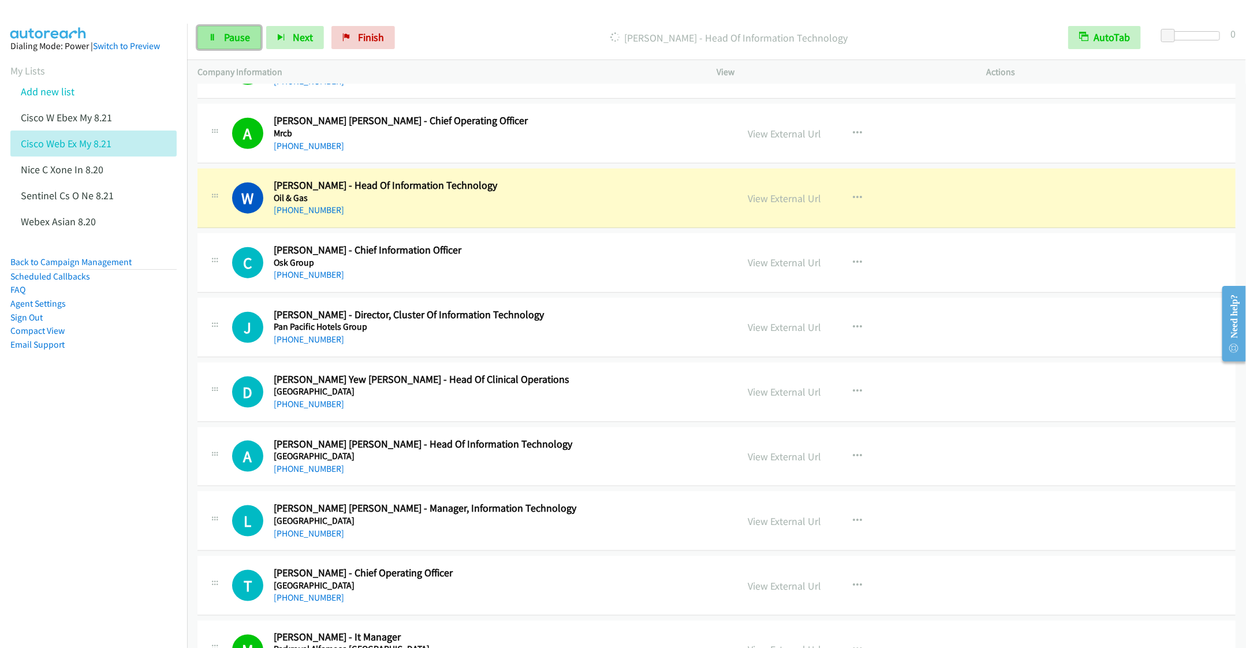
click at [230, 39] on span "Pause" at bounding box center [237, 37] width 26 height 13
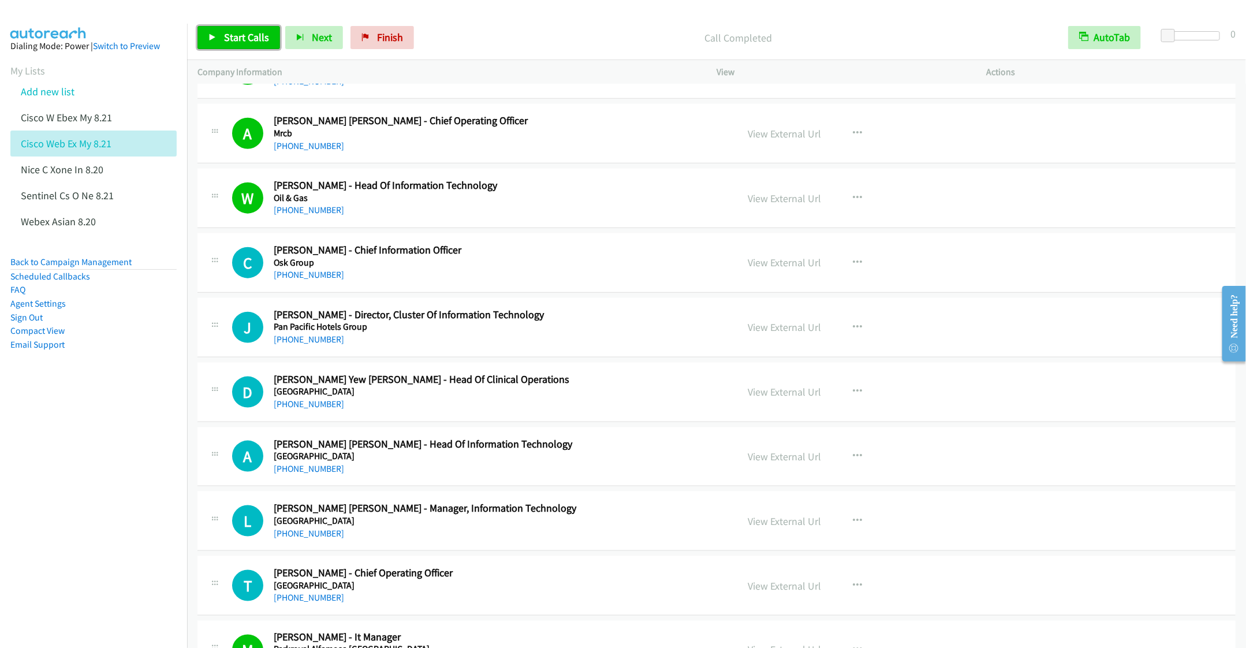
click at [255, 42] on span "Start Calls" at bounding box center [246, 37] width 45 height 13
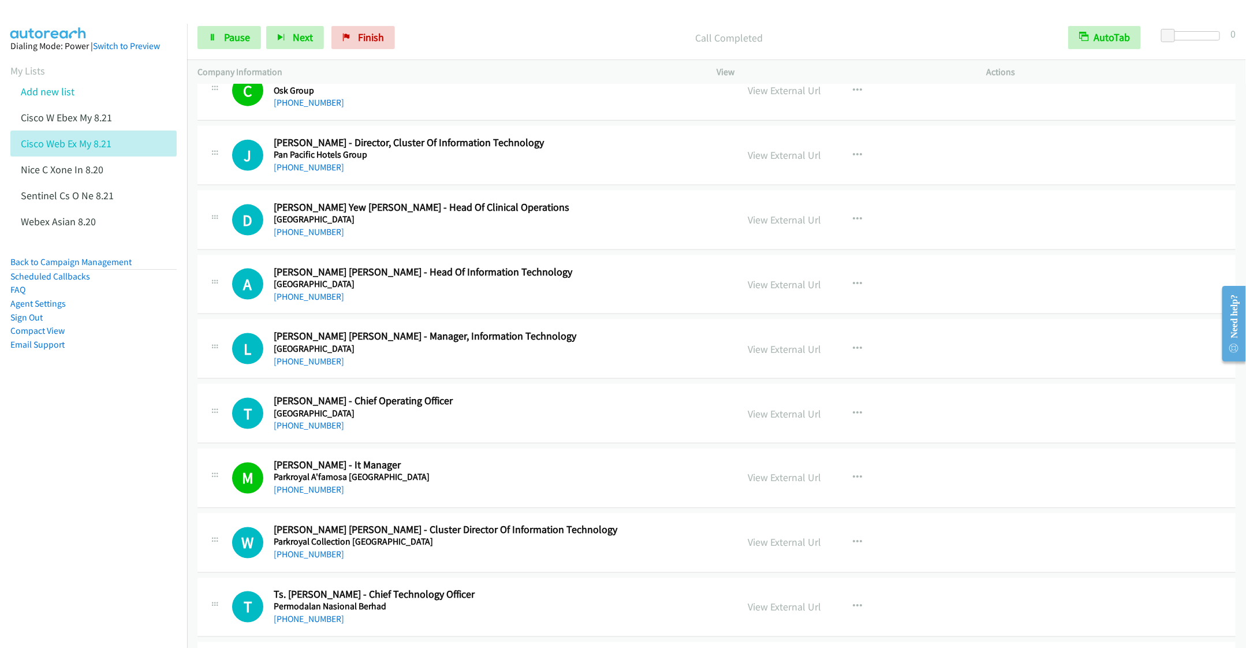
scroll to position [866, 0]
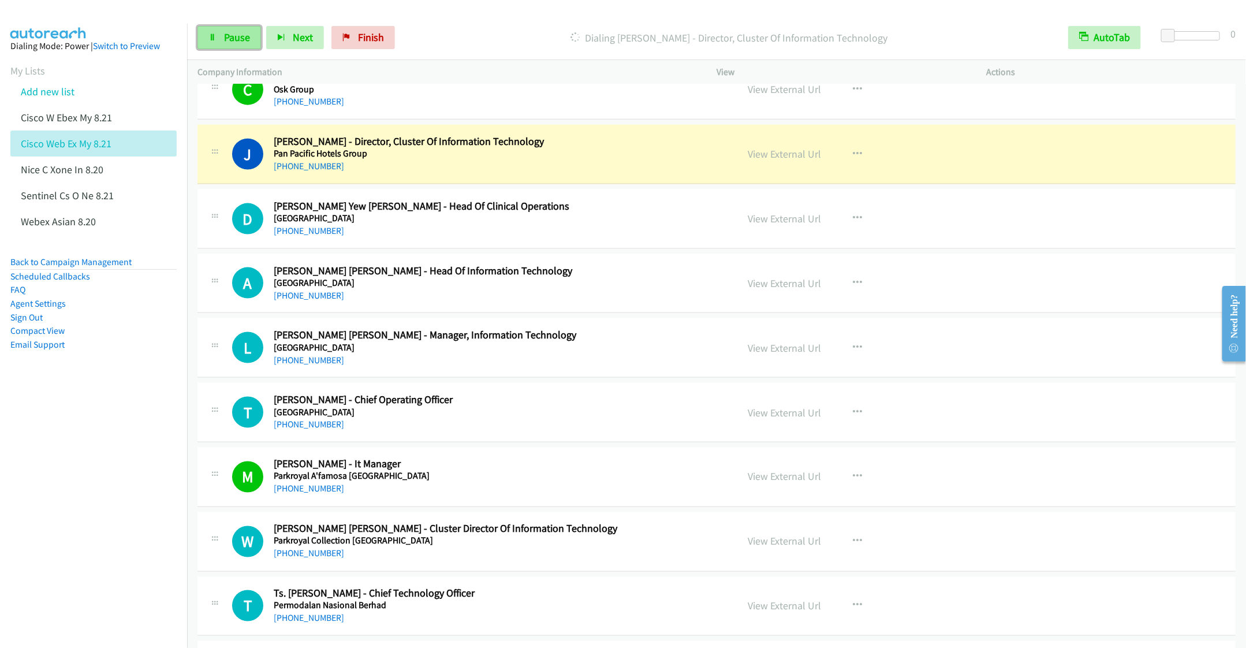
click at [222, 32] on link "Pause" at bounding box center [229, 37] width 64 height 23
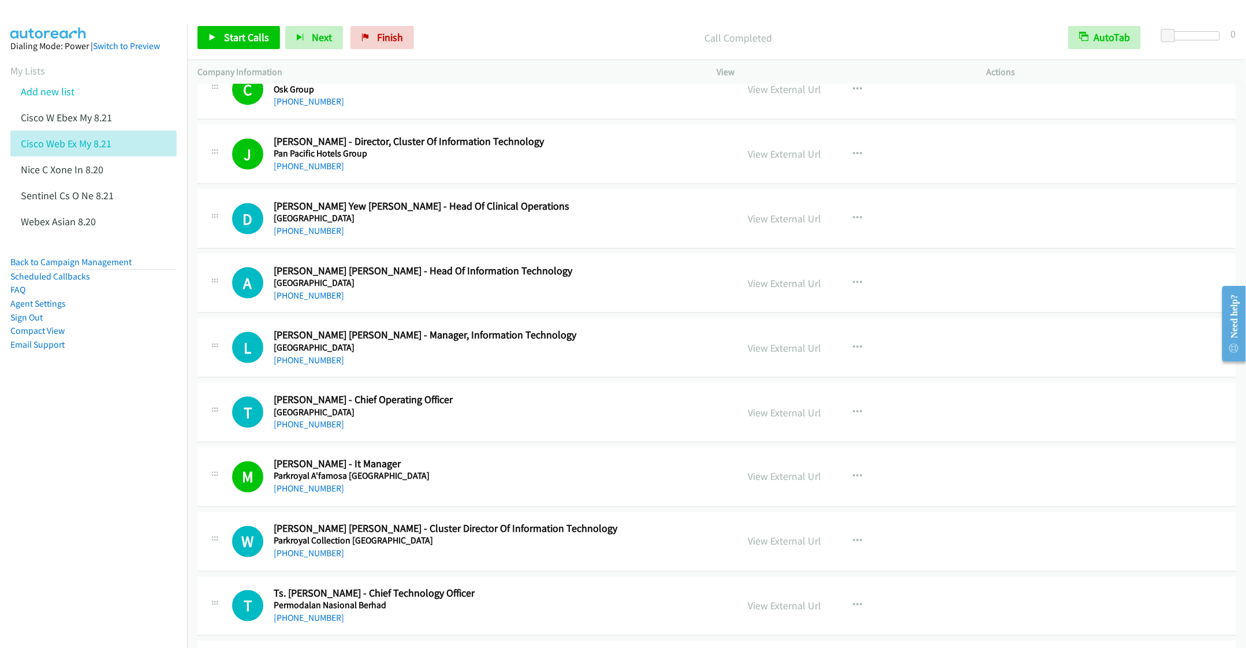
click at [619, 232] on div "[PHONE_NUMBER]" at bounding box center [497, 231] width 447 height 14
click at [849, 215] on button "button" at bounding box center [857, 218] width 31 height 23
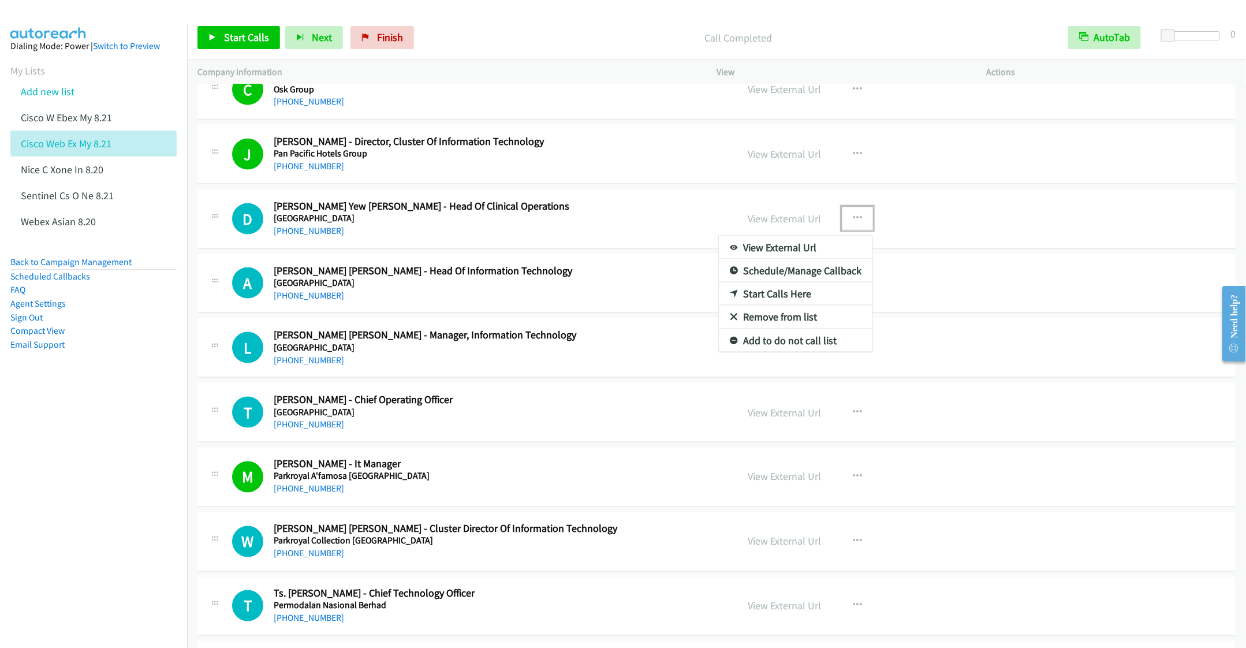
click at [776, 321] on link "Remove from list" at bounding box center [796, 316] width 154 height 23
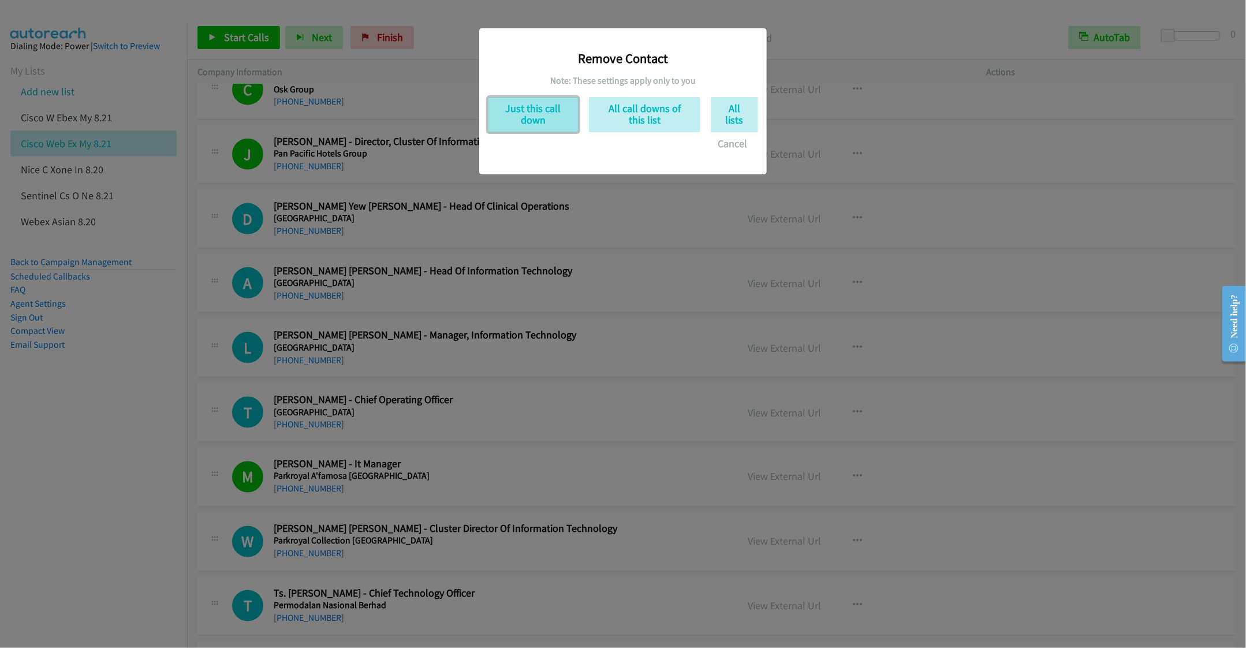
click at [520, 125] on button "Just this call down" at bounding box center [533, 114] width 91 height 35
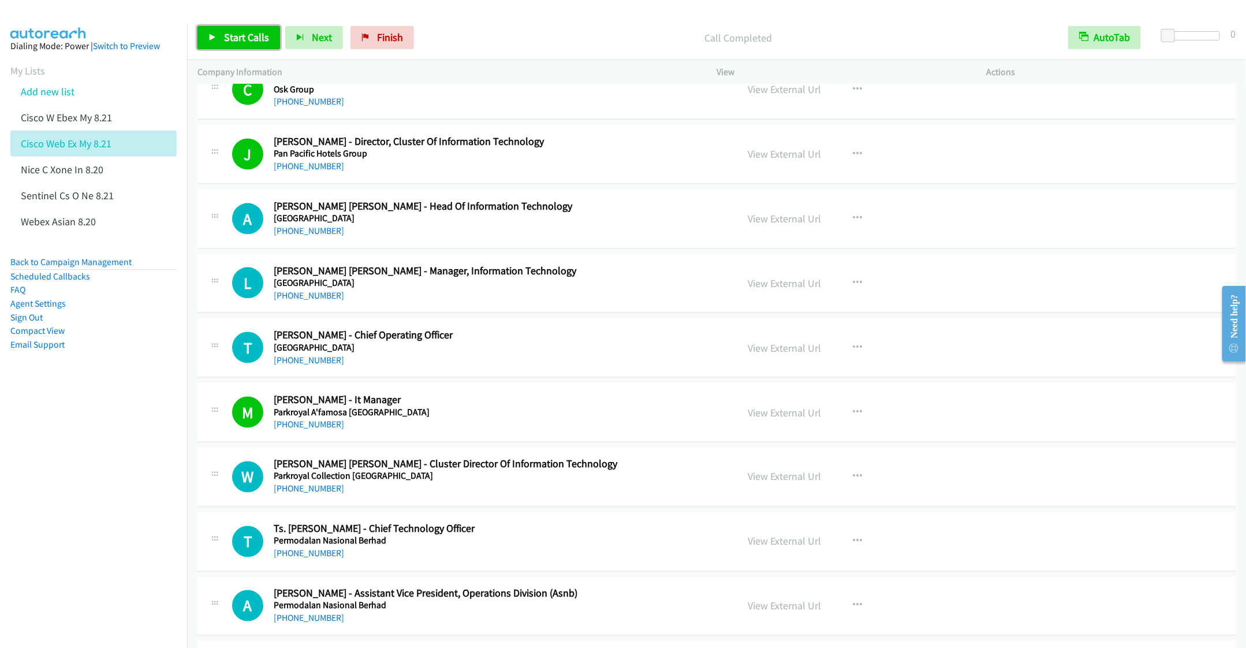
click at [225, 44] on link "Start Calls" at bounding box center [238, 37] width 83 height 23
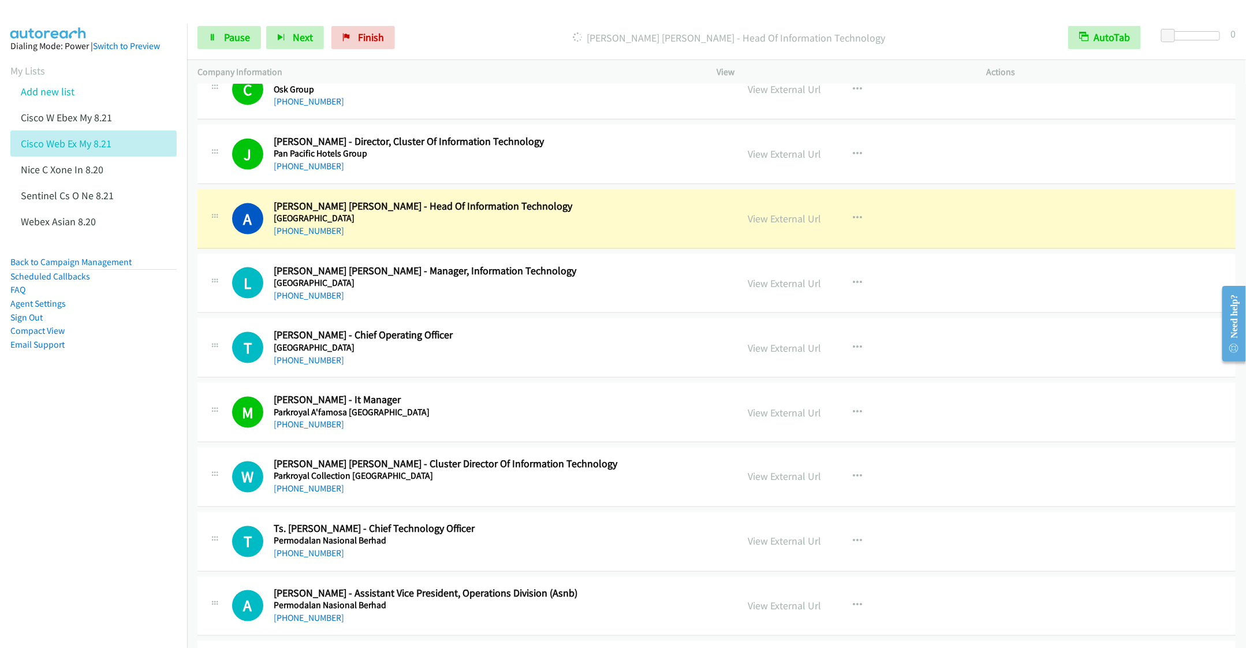
scroll to position [953, 0]
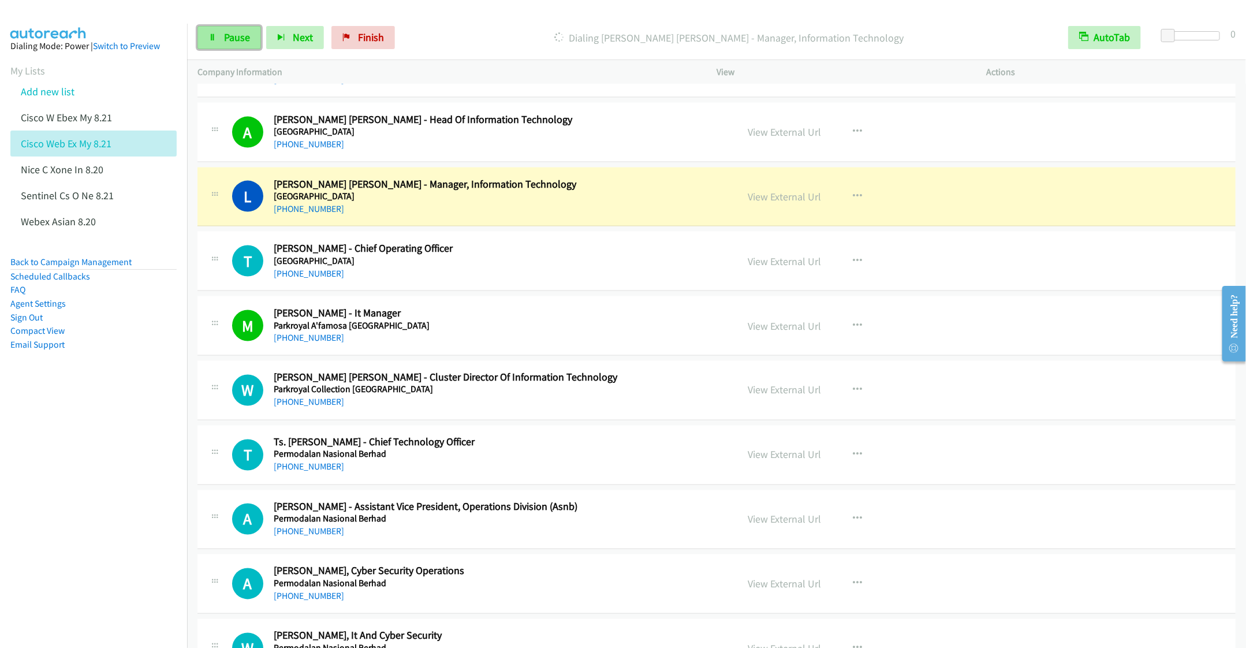
click at [220, 40] on link "Pause" at bounding box center [229, 37] width 64 height 23
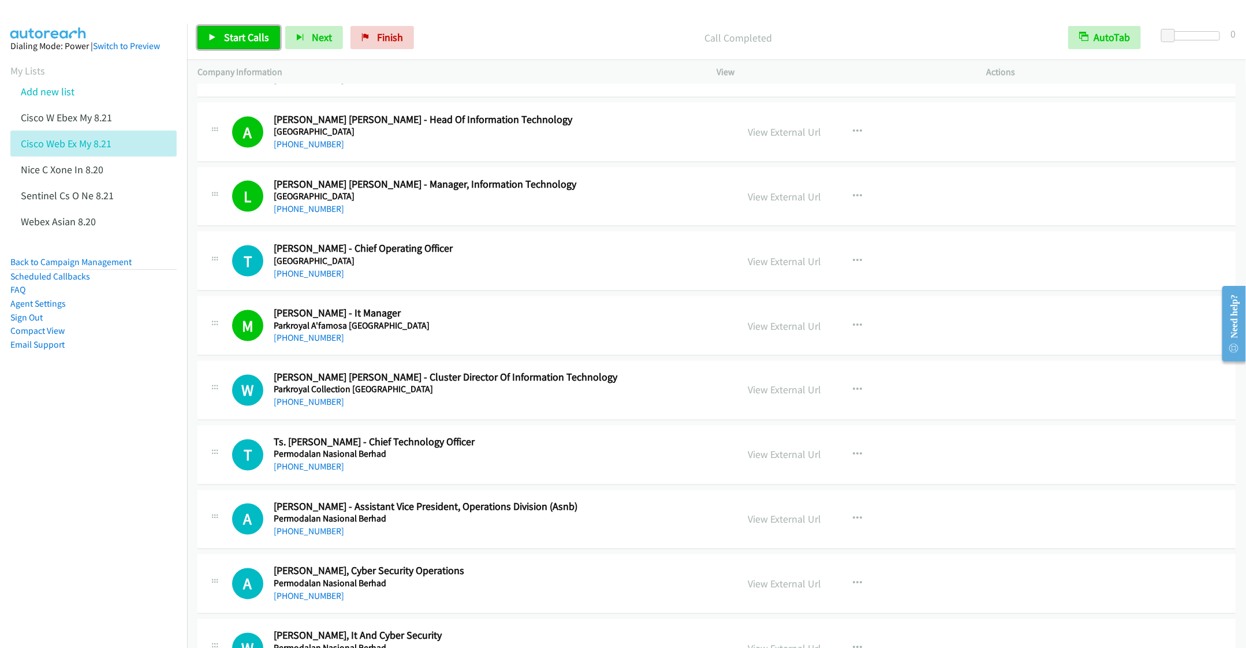
click at [225, 43] on span "Start Calls" at bounding box center [246, 37] width 45 height 13
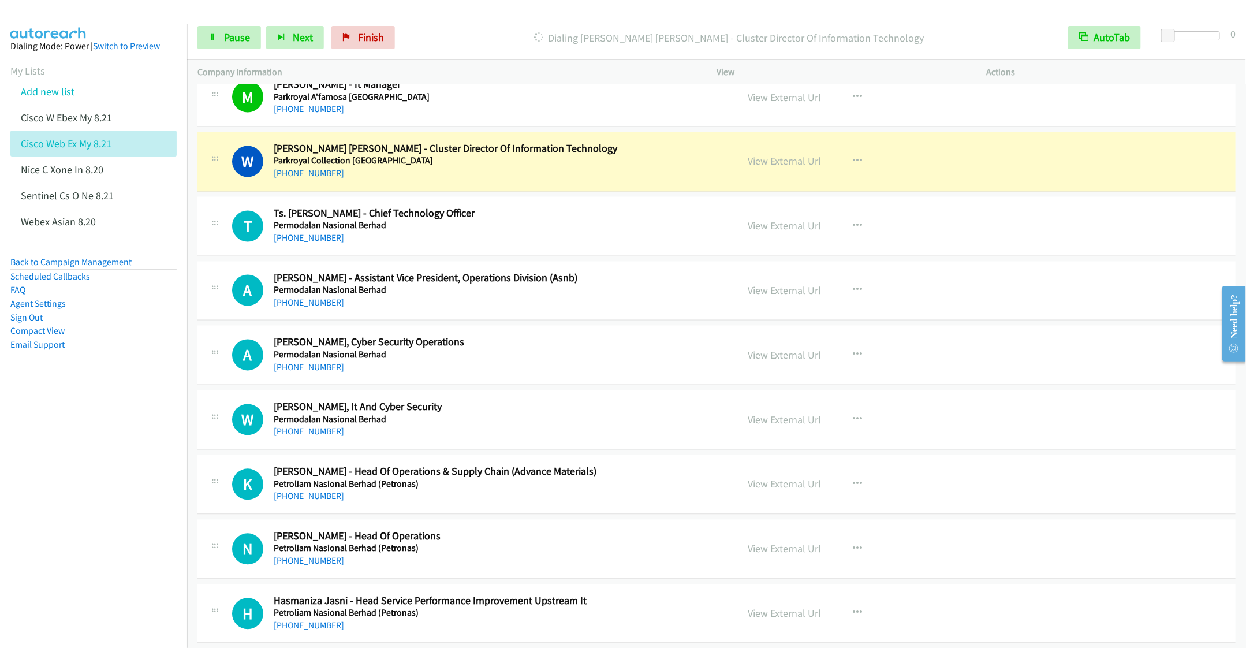
scroll to position [1212, 0]
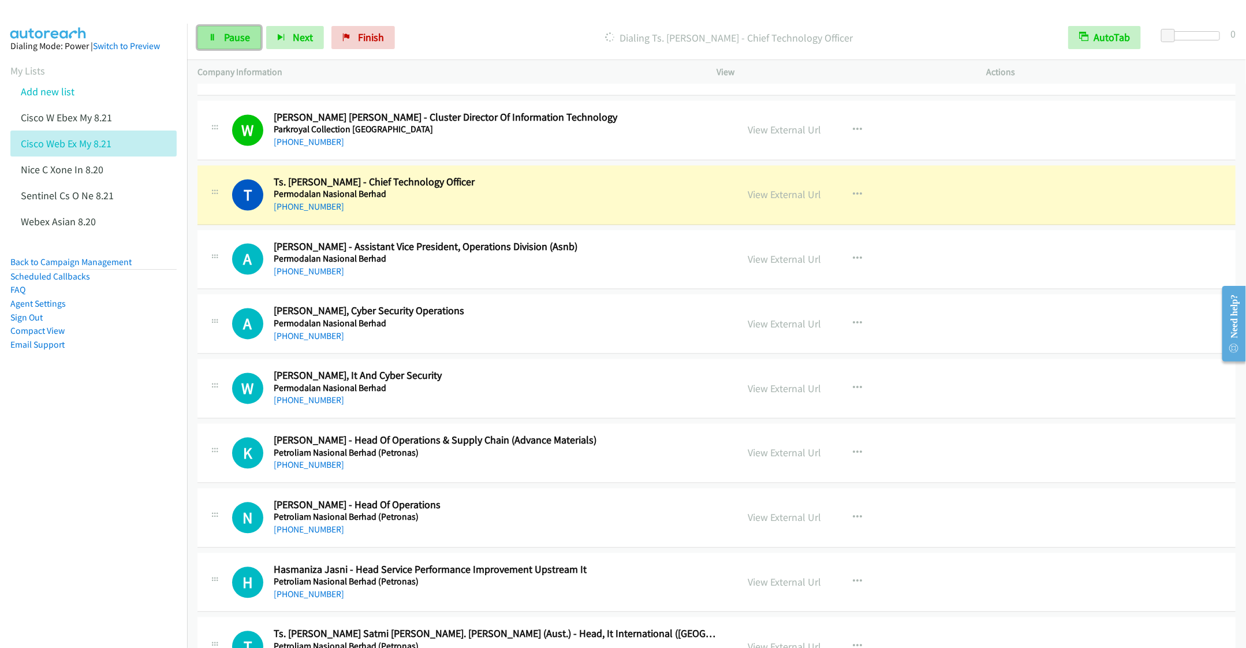
click at [230, 35] on span "Pause" at bounding box center [237, 37] width 26 height 13
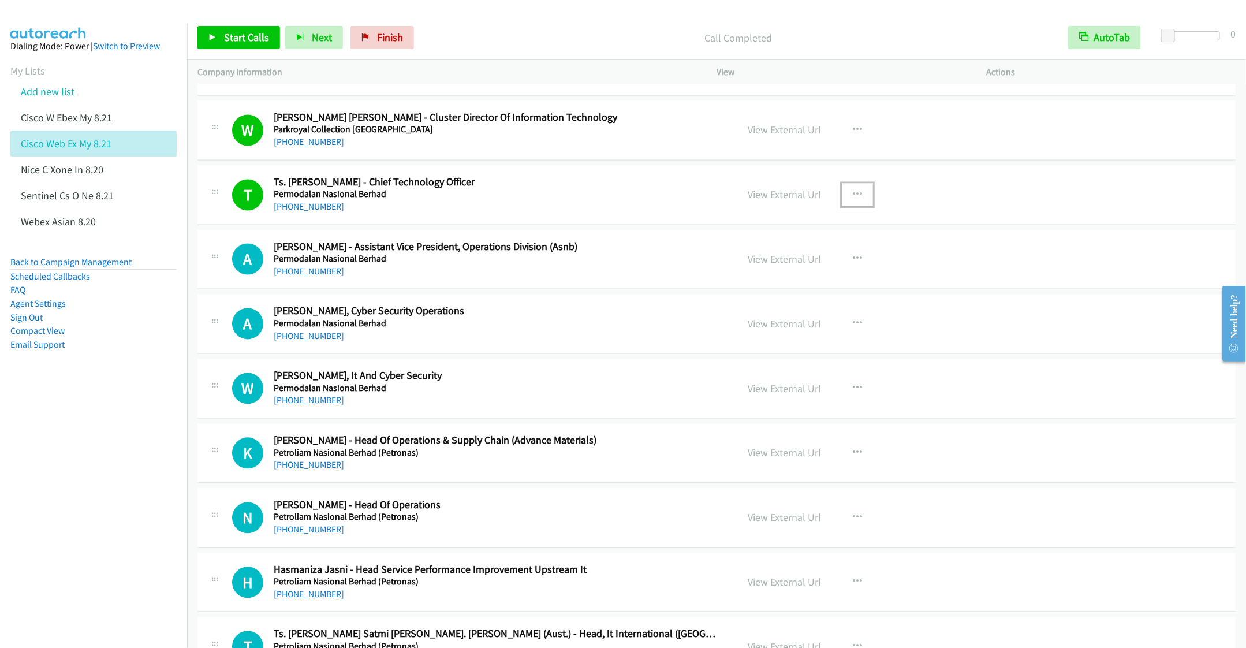
click at [853, 195] on icon "button" at bounding box center [857, 195] width 9 height 9
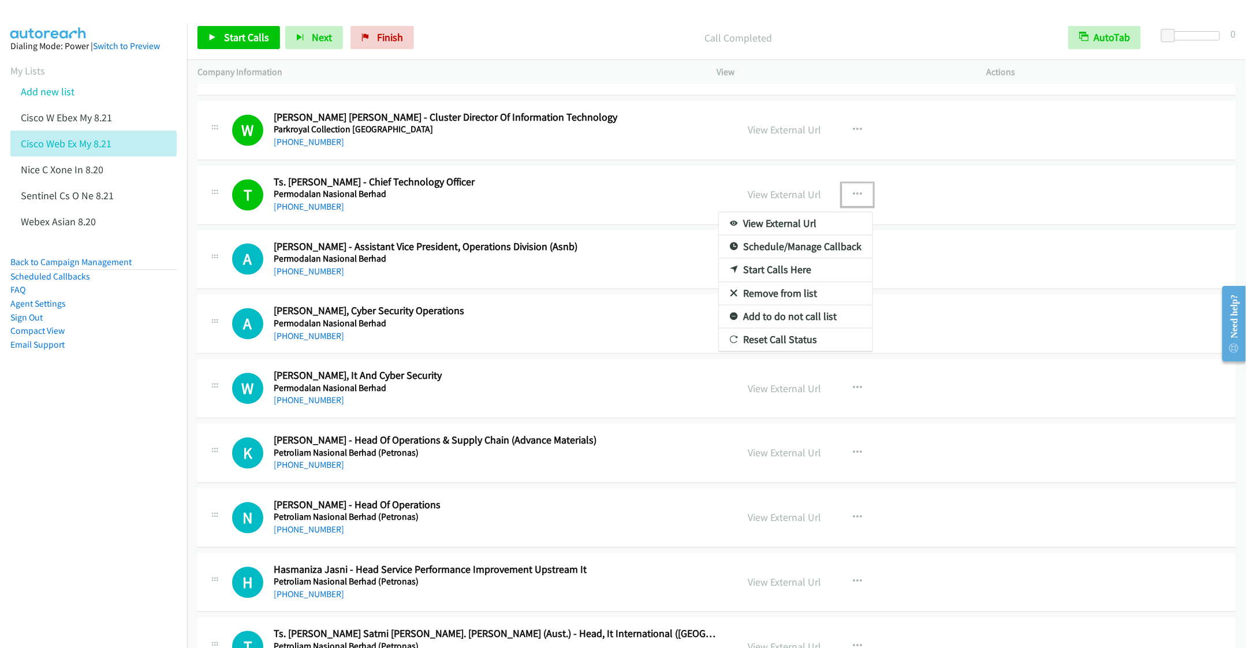
click at [771, 303] on link "Remove from list" at bounding box center [796, 293] width 154 height 23
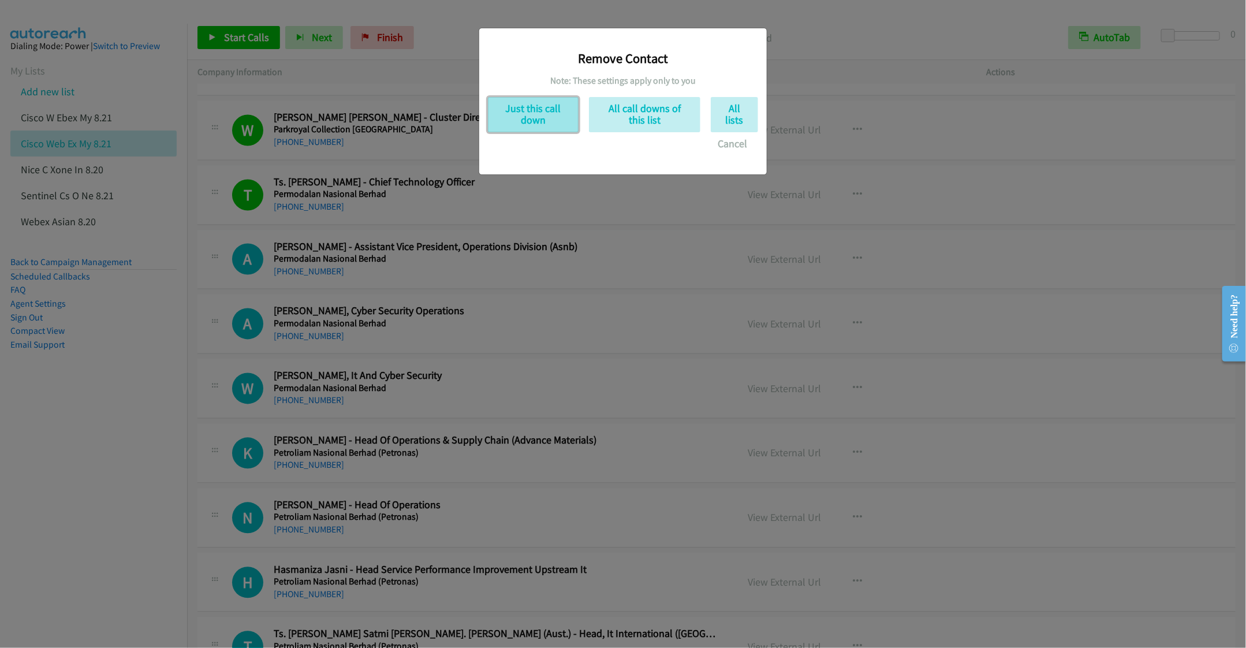
click at [539, 113] on button "Just this call down" at bounding box center [533, 114] width 91 height 35
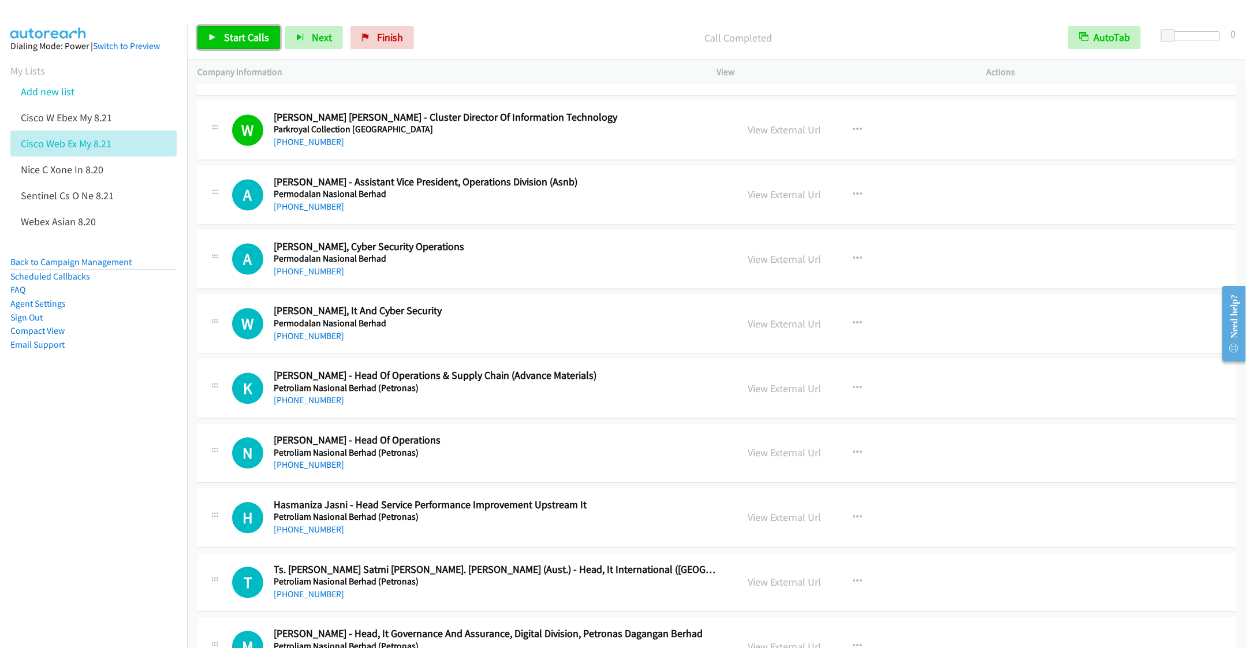
click at [224, 35] on span "Start Calls" at bounding box center [246, 37] width 45 height 13
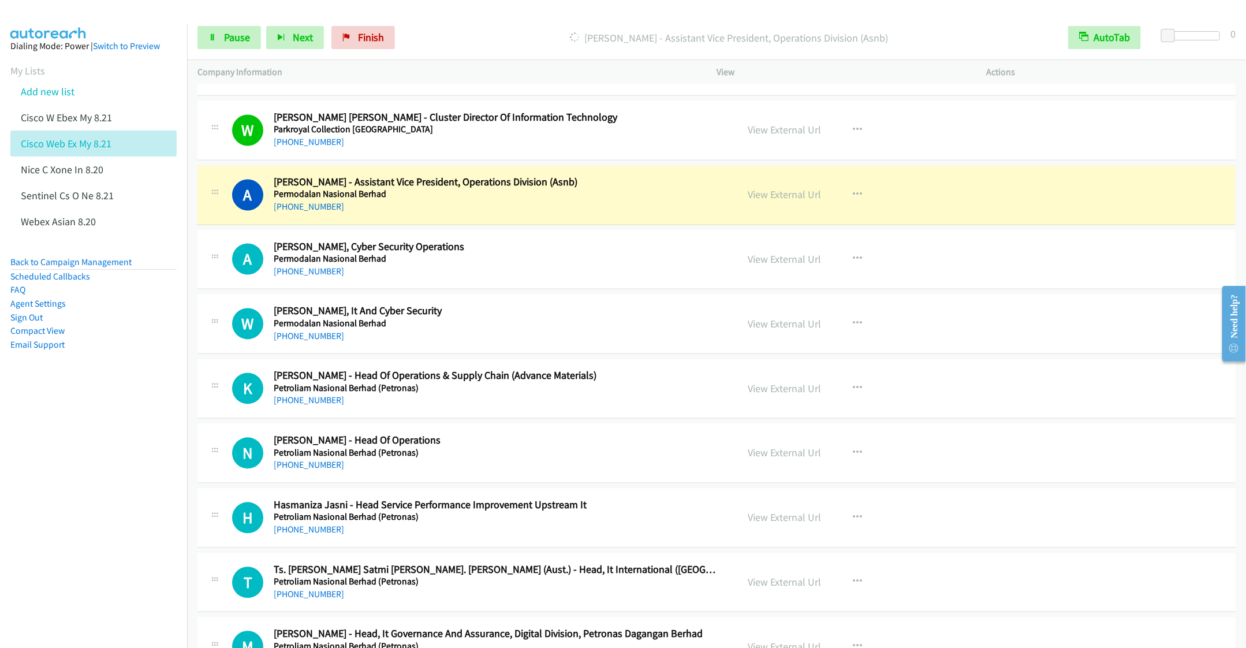
click at [499, 328] on h5 "Permodalan Nasional Berhad" at bounding box center [497, 324] width 447 height 12
click at [229, 42] on span "Pause" at bounding box center [237, 37] width 26 height 13
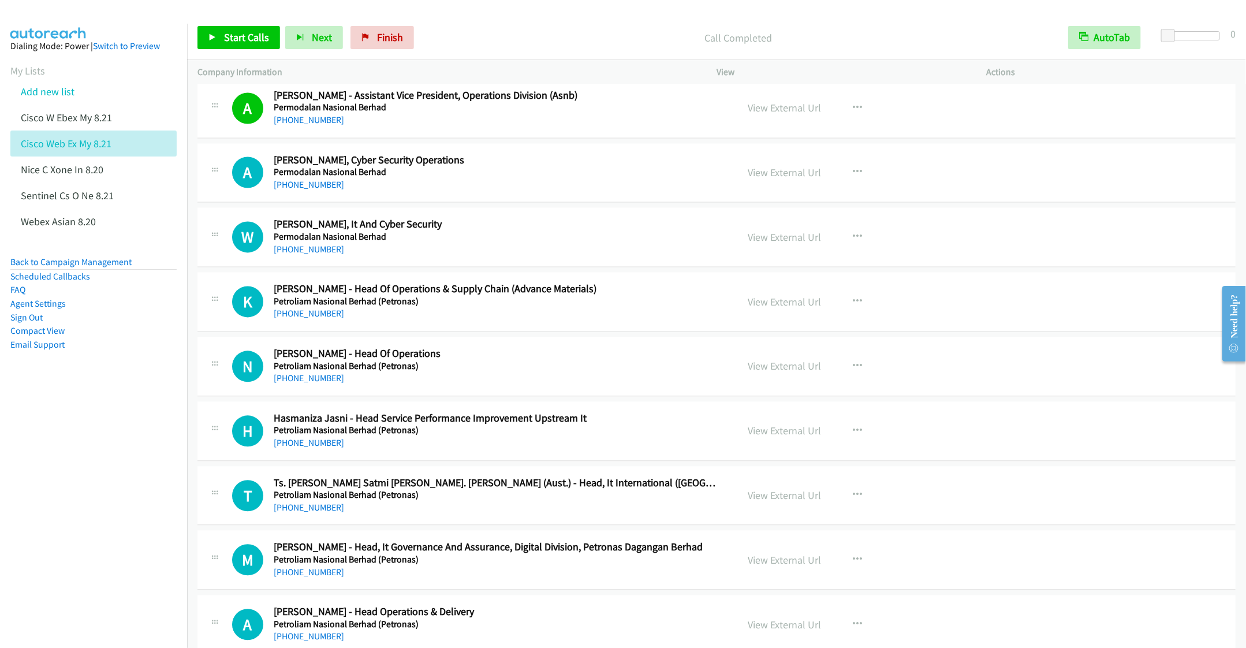
scroll to position [1386, 0]
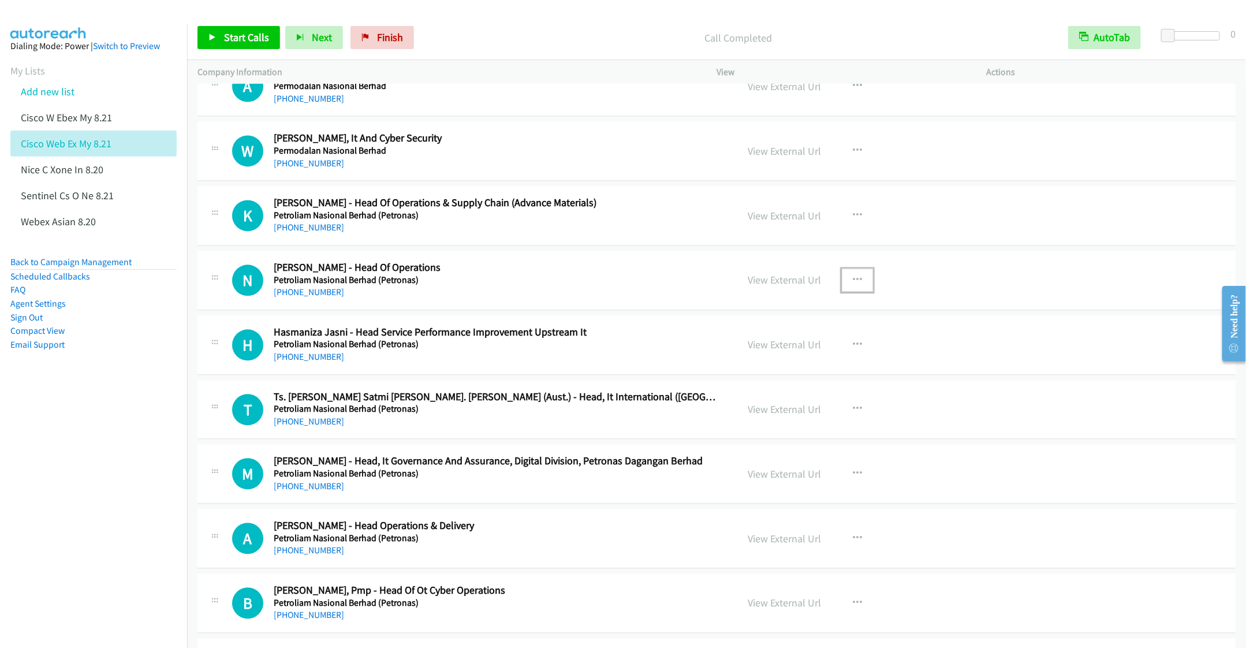
click at [853, 283] on icon "button" at bounding box center [857, 279] width 9 height 9
click at [236, 40] on div at bounding box center [623, 324] width 1246 height 648
click at [858, 285] on button "button" at bounding box center [857, 279] width 31 height 23
click at [763, 365] on link "Start Calls Here" at bounding box center [796, 355] width 154 height 23
click at [236, 43] on span "Start Calls" at bounding box center [246, 37] width 45 height 13
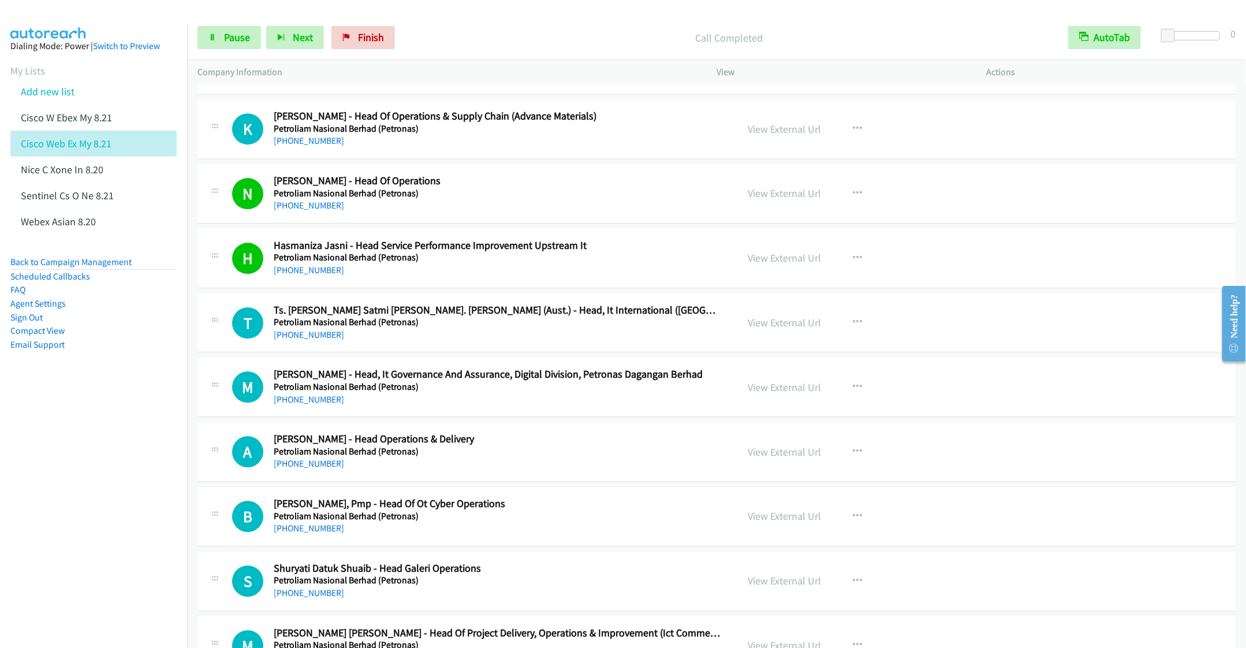
scroll to position [1559, 0]
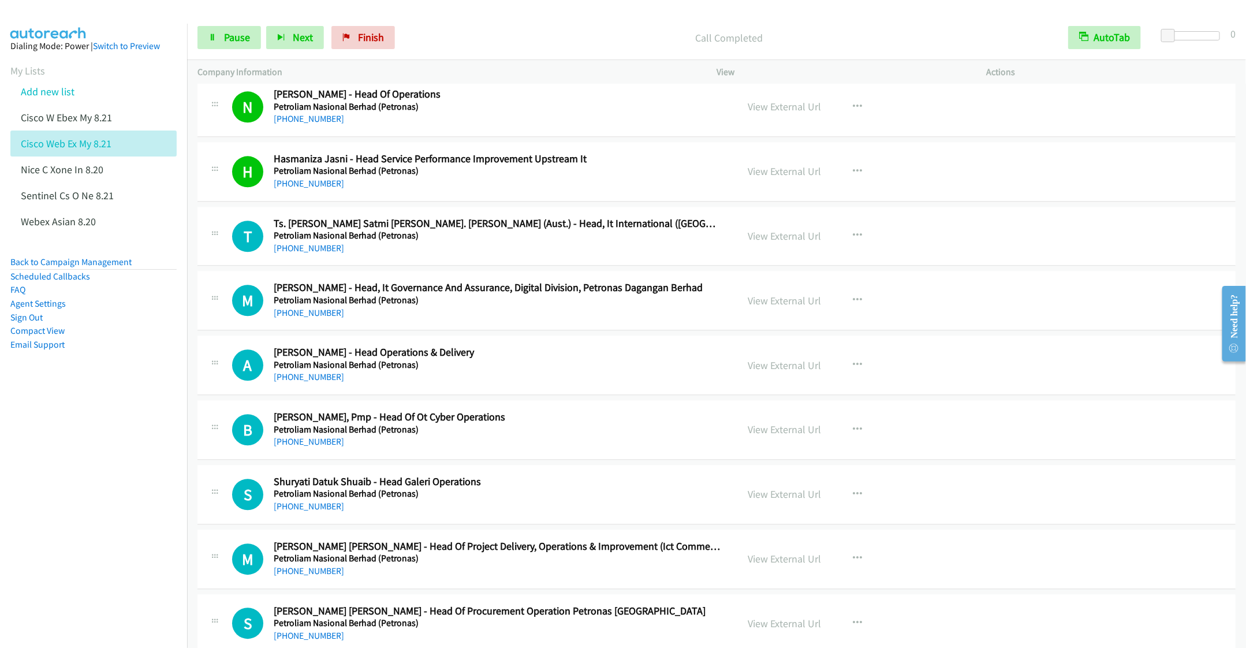
click at [567, 380] on div "[PHONE_NUMBER]" at bounding box center [497, 377] width 447 height 14
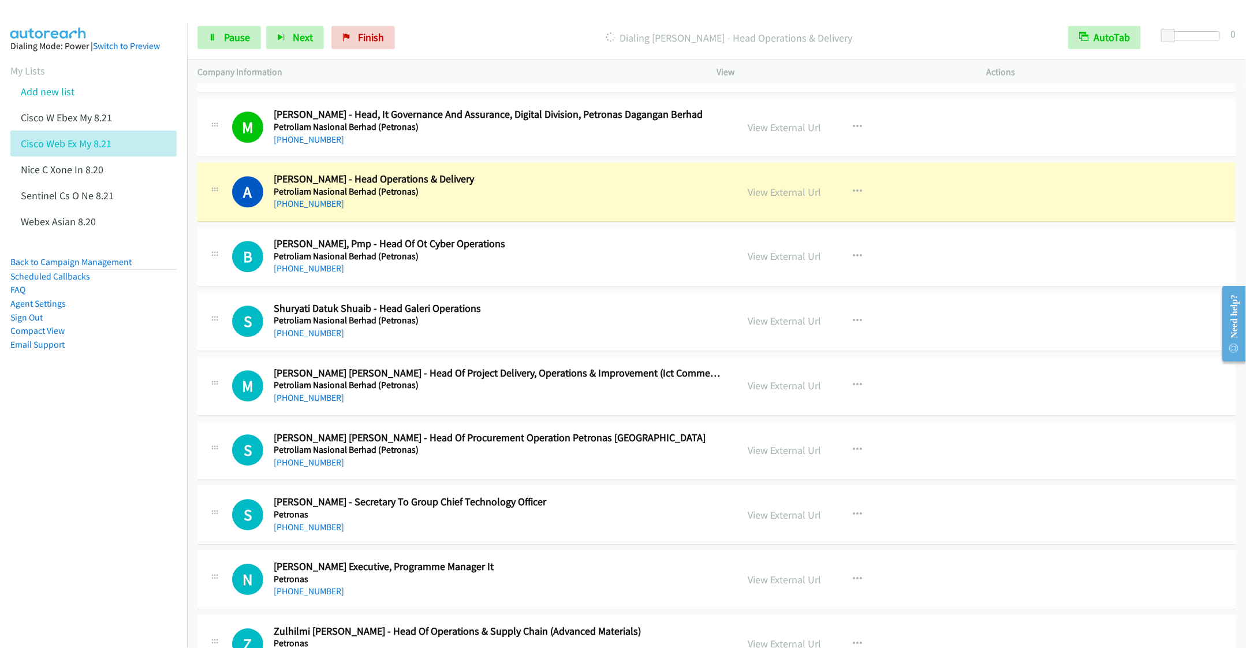
scroll to position [1819, 0]
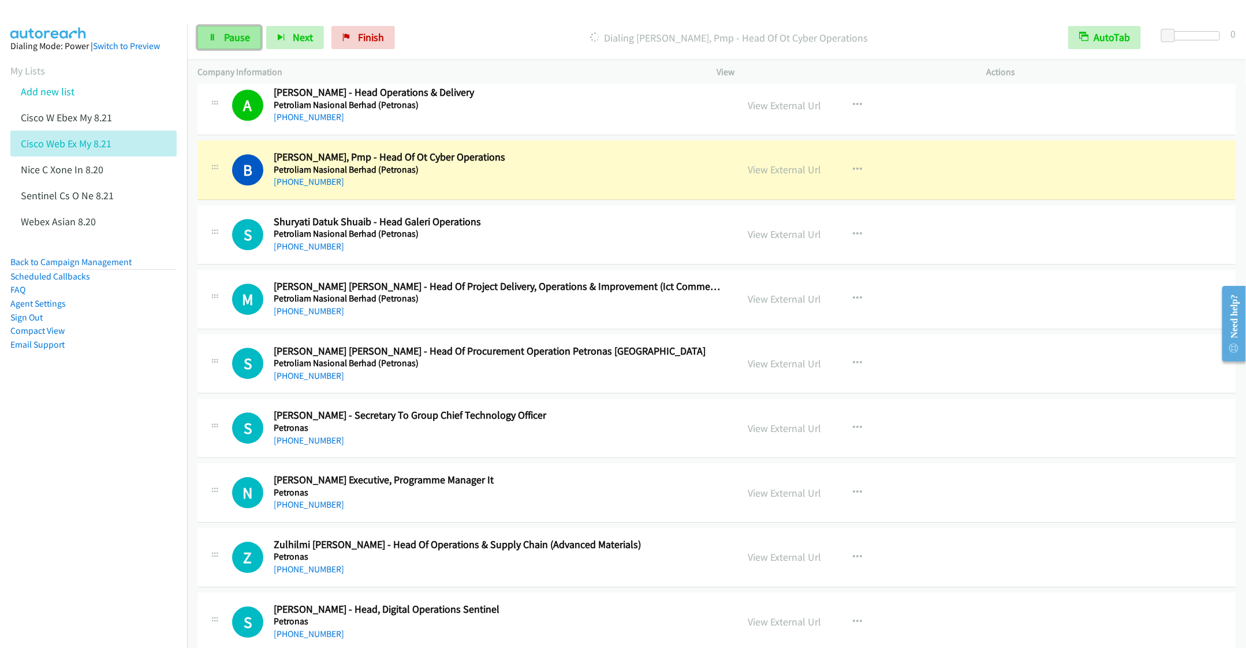
click at [222, 46] on link "Pause" at bounding box center [229, 37] width 64 height 23
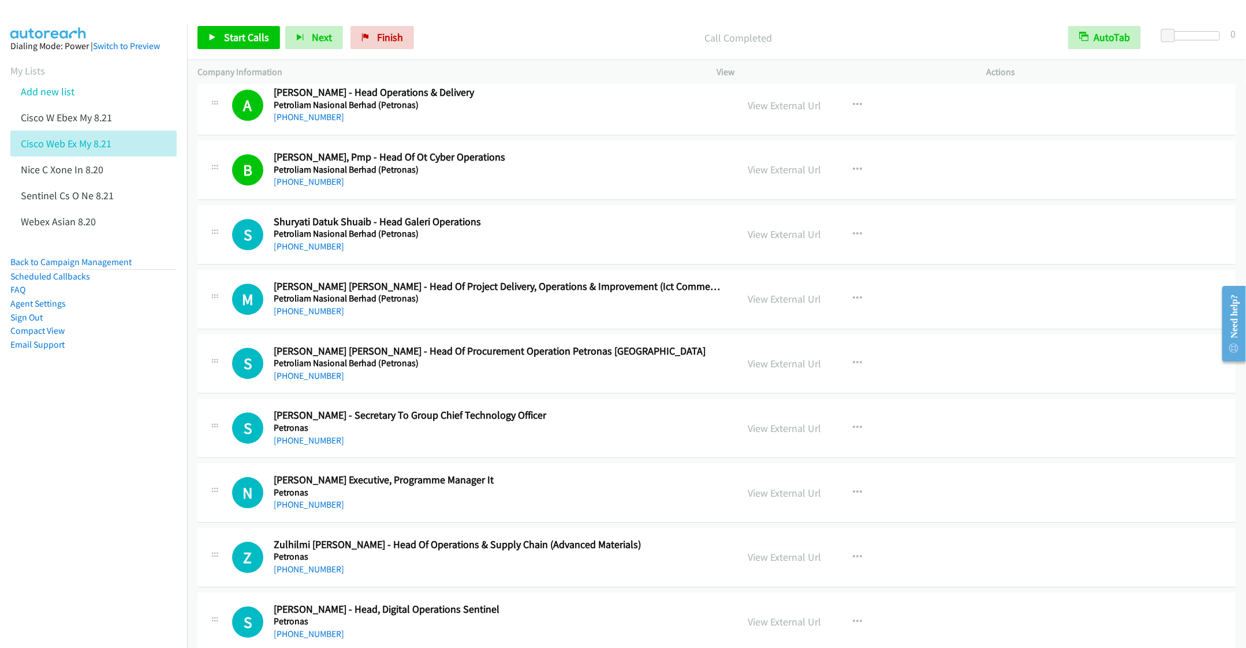
click at [542, 248] on div "[PHONE_NUMBER]" at bounding box center [497, 247] width 447 height 14
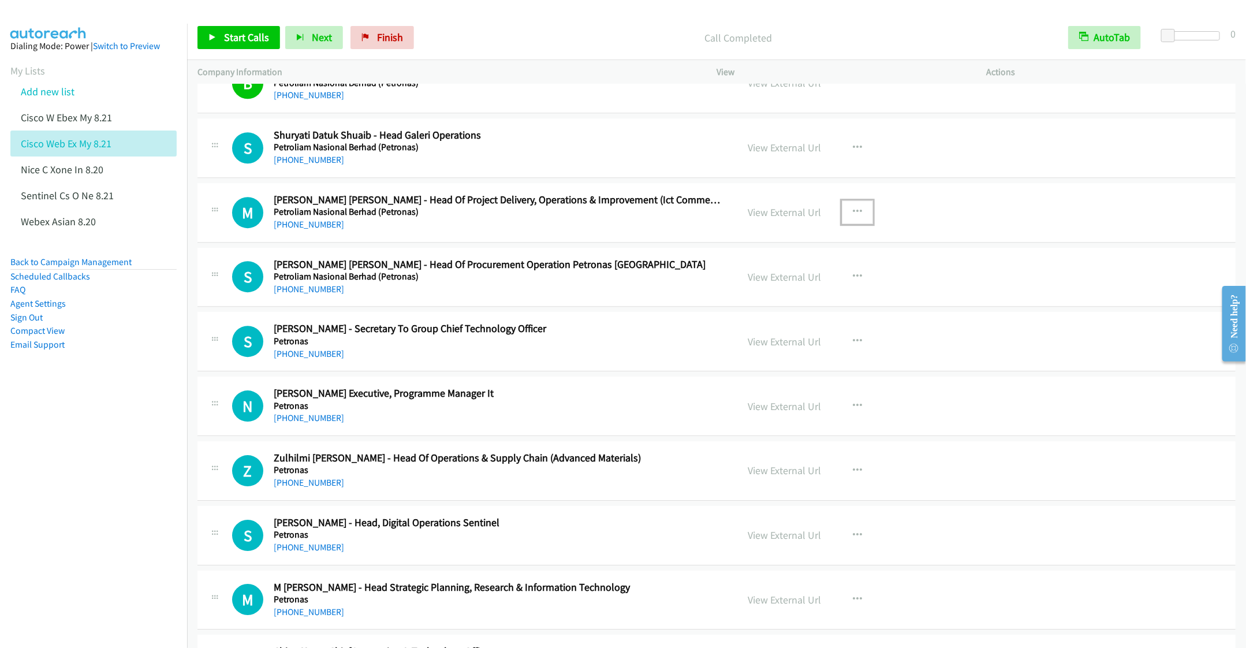
click at [856, 221] on button "button" at bounding box center [857, 211] width 31 height 23
click at [770, 298] on link "Start Calls Here" at bounding box center [796, 287] width 154 height 23
click at [227, 36] on span "Start Calls" at bounding box center [246, 37] width 45 height 13
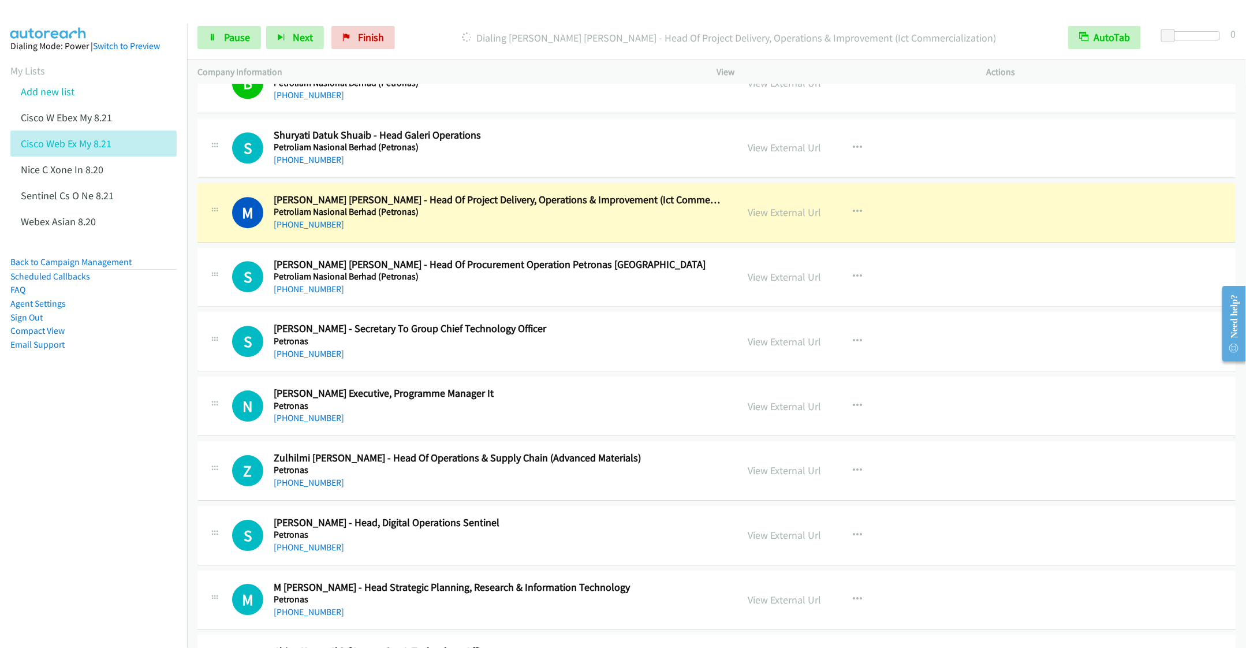
click at [596, 282] on h5 "Petroliam Nasional Berhad (Petronas)" at bounding box center [497, 277] width 447 height 12
click at [853, 281] on icon "button" at bounding box center [857, 276] width 9 height 9
click at [752, 387] on link "Remove from list" at bounding box center [796, 375] width 154 height 23
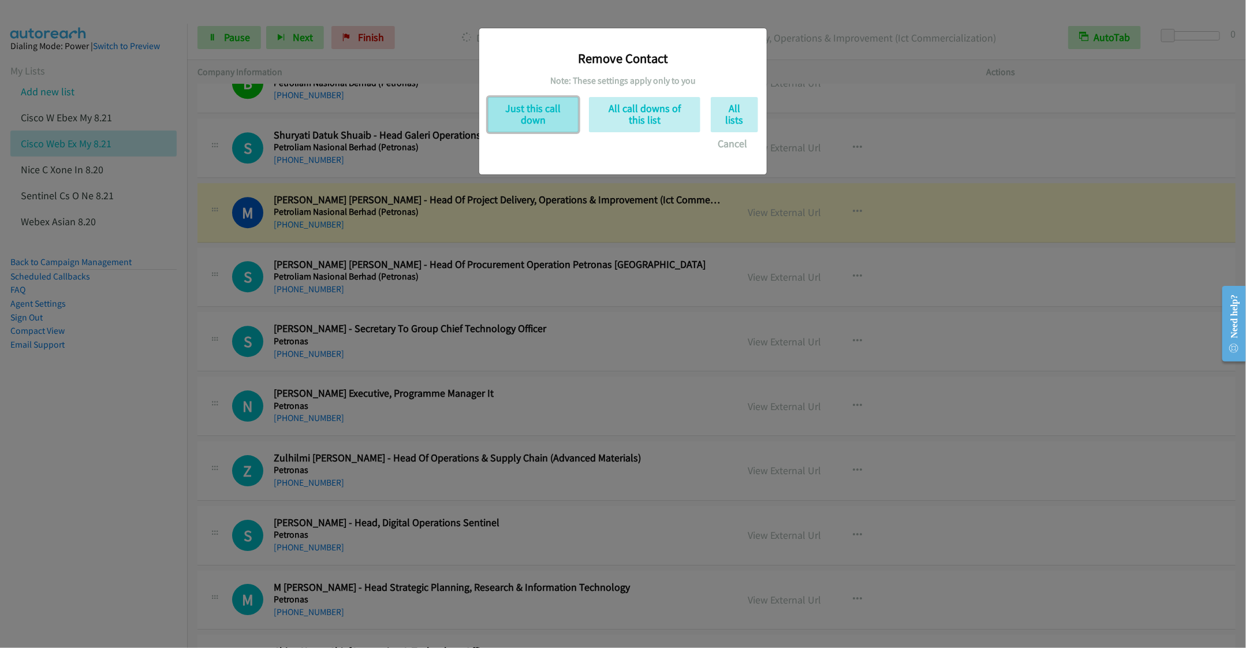
click at [533, 111] on button "Just this call down" at bounding box center [533, 114] width 91 height 35
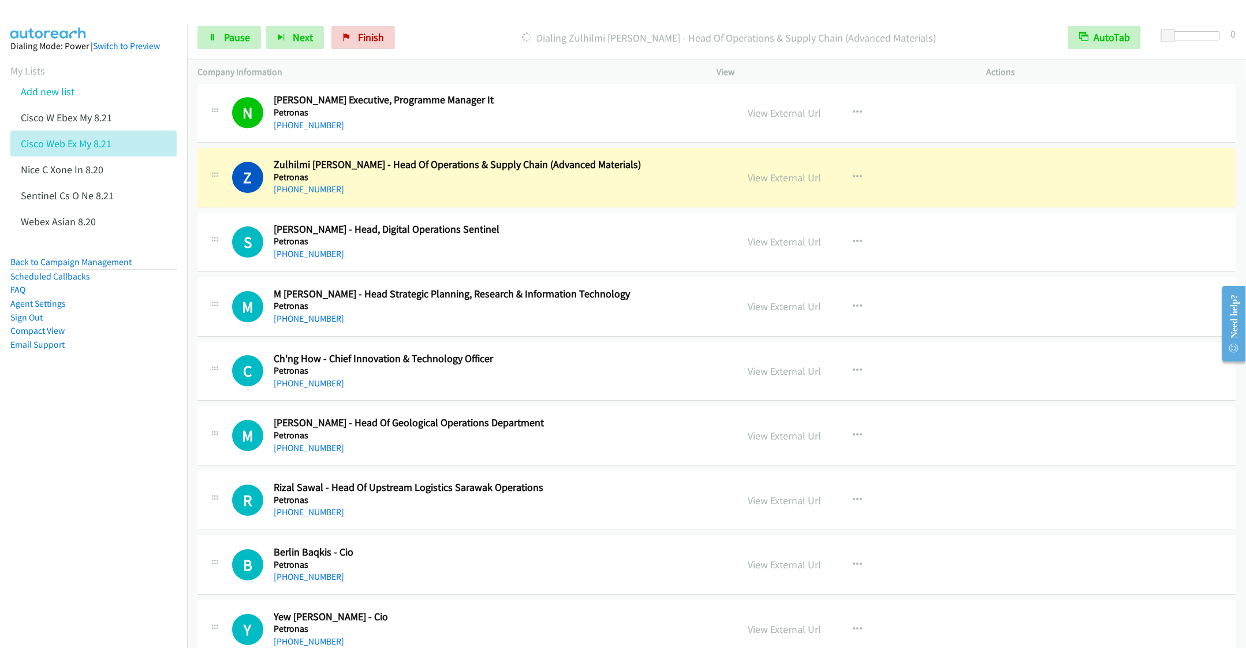
scroll to position [2165, 0]
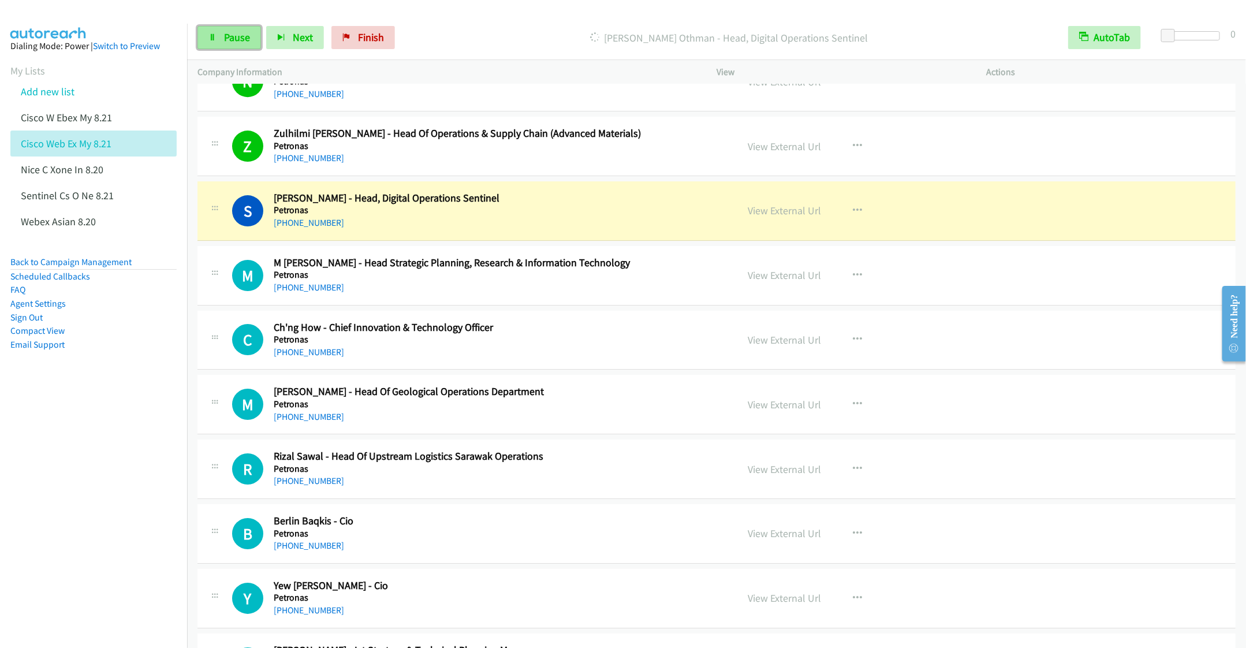
click at [229, 44] on link "Pause" at bounding box center [229, 37] width 64 height 23
